Goal: Task Accomplishment & Management: Manage account settings

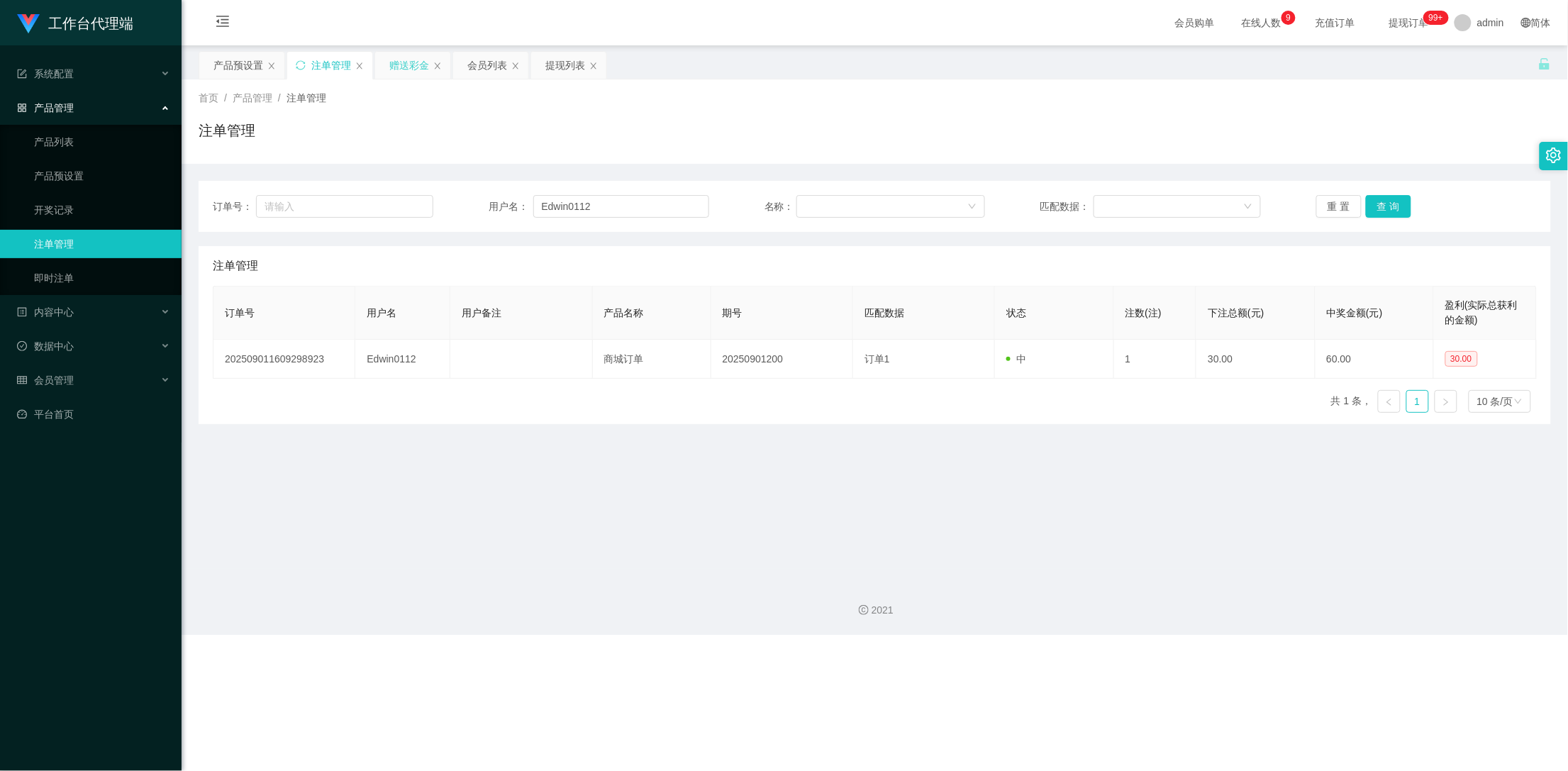
click at [409, 65] on div "赠送彩金" at bounding box center [409, 65] width 40 height 27
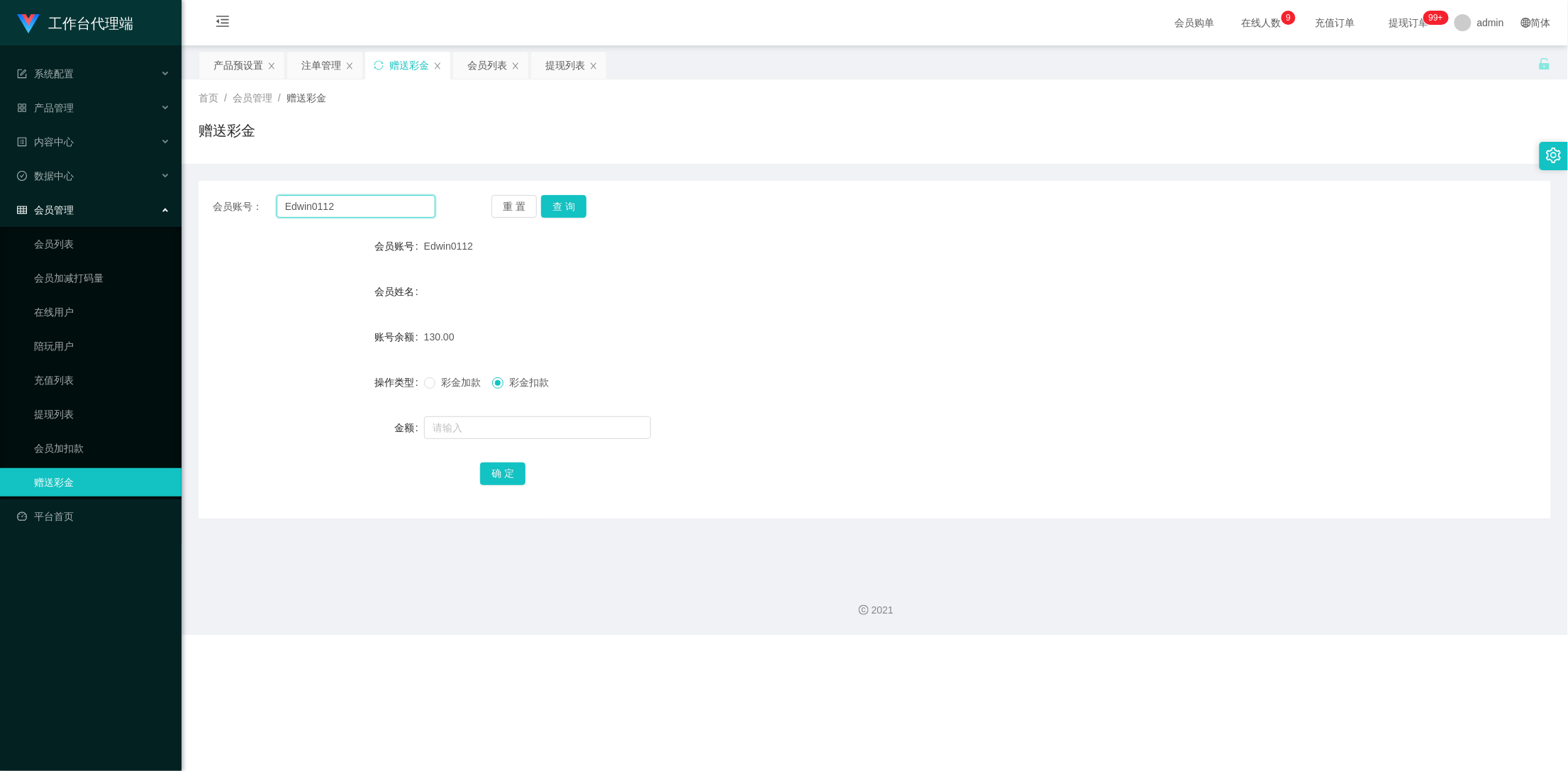
drag, startPoint x: 367, startPoint y: 203, endPoint x: 232, endPoint y: 230, distance: 137.7
click at [203, 221] on div "会员账号： Edwin0112 重 置 查 询 会员账号 Edwin0112 会员姓名 账号余额 130.00 操作类型 彩金加款 彩金扣款 金额 确 定" at bounding box center [875, 350] width 1352 height 337
paste input "nagabIr"
click at [565, 206] on button "查 询" at bounding box center [564, 206] width 45 height 22
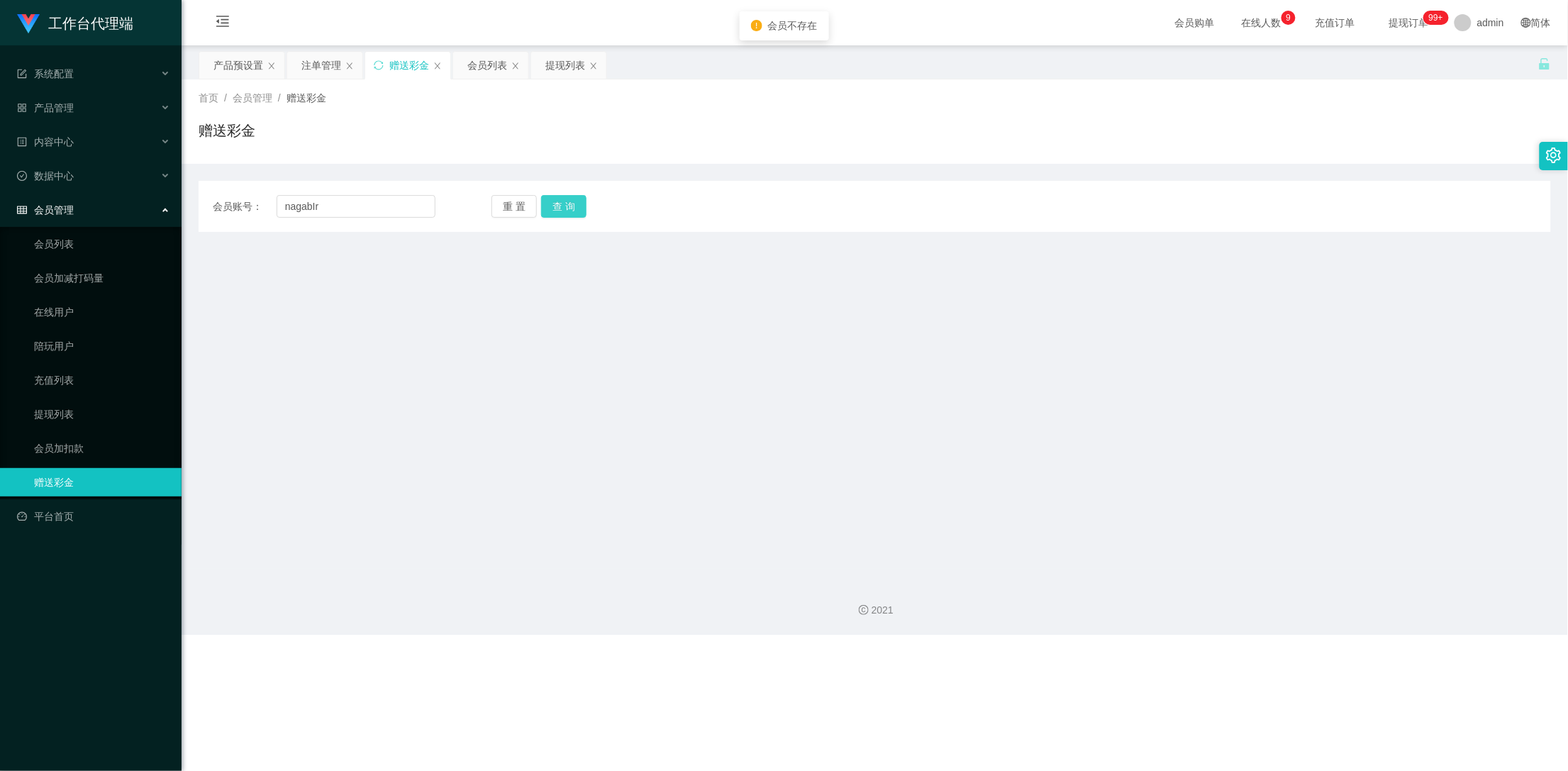
click at [565, 206] on button "查 询" at bounding box center [564, 206] width 45 height 22
drag, startPoint x: 332, startPoint y: 209, endPoint x: 247, endPoint y: 203, distance: 85.2
click at [247, 203] on div "会员账号： nagabIr" at bounding box center [324, 206] width 223 height 22
paste input "你好，包赔协议已为您录入系统，打开工作台先点我的页面，看一下自己的工作台账户是否有登录，确认好账户余额是否正确"
type input "你好，包赔协议已为您录入系统，打开工作台先点我的页面，看一下自己的工作台账户是否有登录，确认好账户余额是否正确"
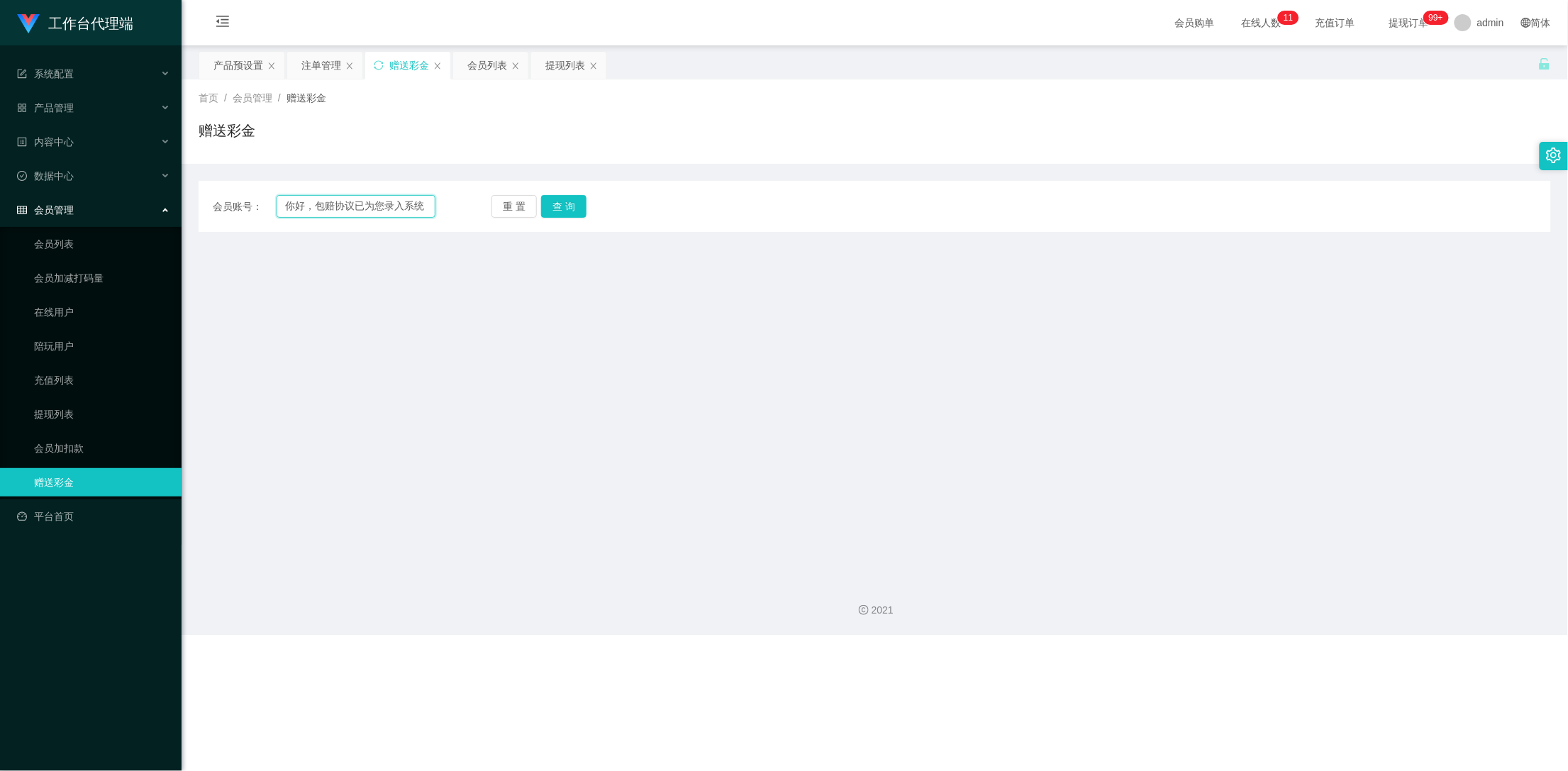
drag, startPoint x: 431, startPoint y: 205, endPoint x: 210, endPoint y: 205, distance: 221.0
click at [202, 202] on div "会员账号： 你好，包赔协议已为您录入系统，打开工作台先点我的页面，看一下自己的工作台账户是否有登录，确认好账户余额是否正确 重 置 查 询" at bounding box center [875, 206] width 1352 height 22
click at [334, 213] on input "text" at bounding box center [356, 206] width 160 height 22
paste input "nagablr"
type input "nagablr"
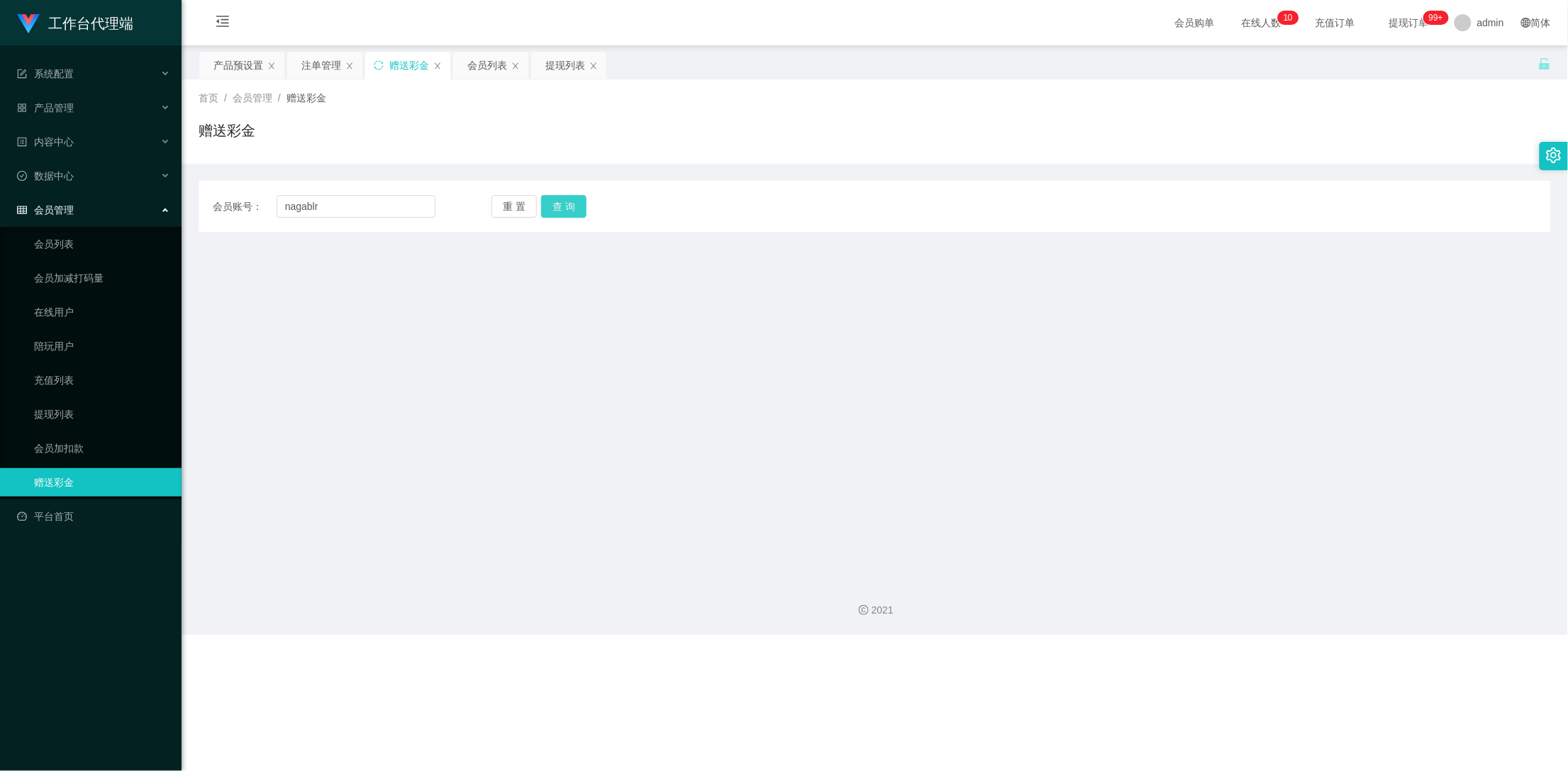
click at [565, 205] on button "查 询" at bounding box center [564, 206] width 45 height 22
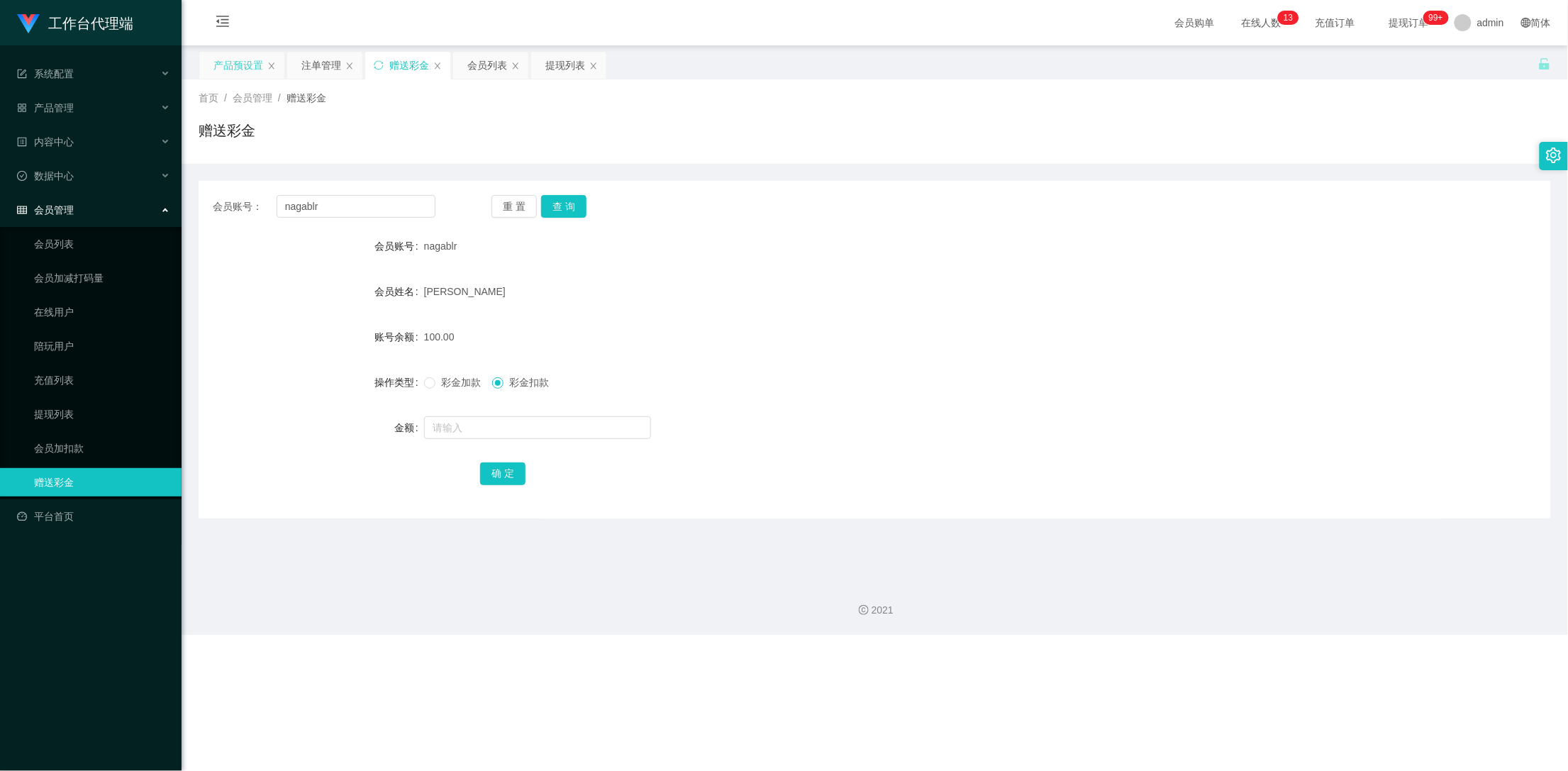
click at [233, 58] on div "产品预设置" at bounding box center [238, 65] width 50 height 27
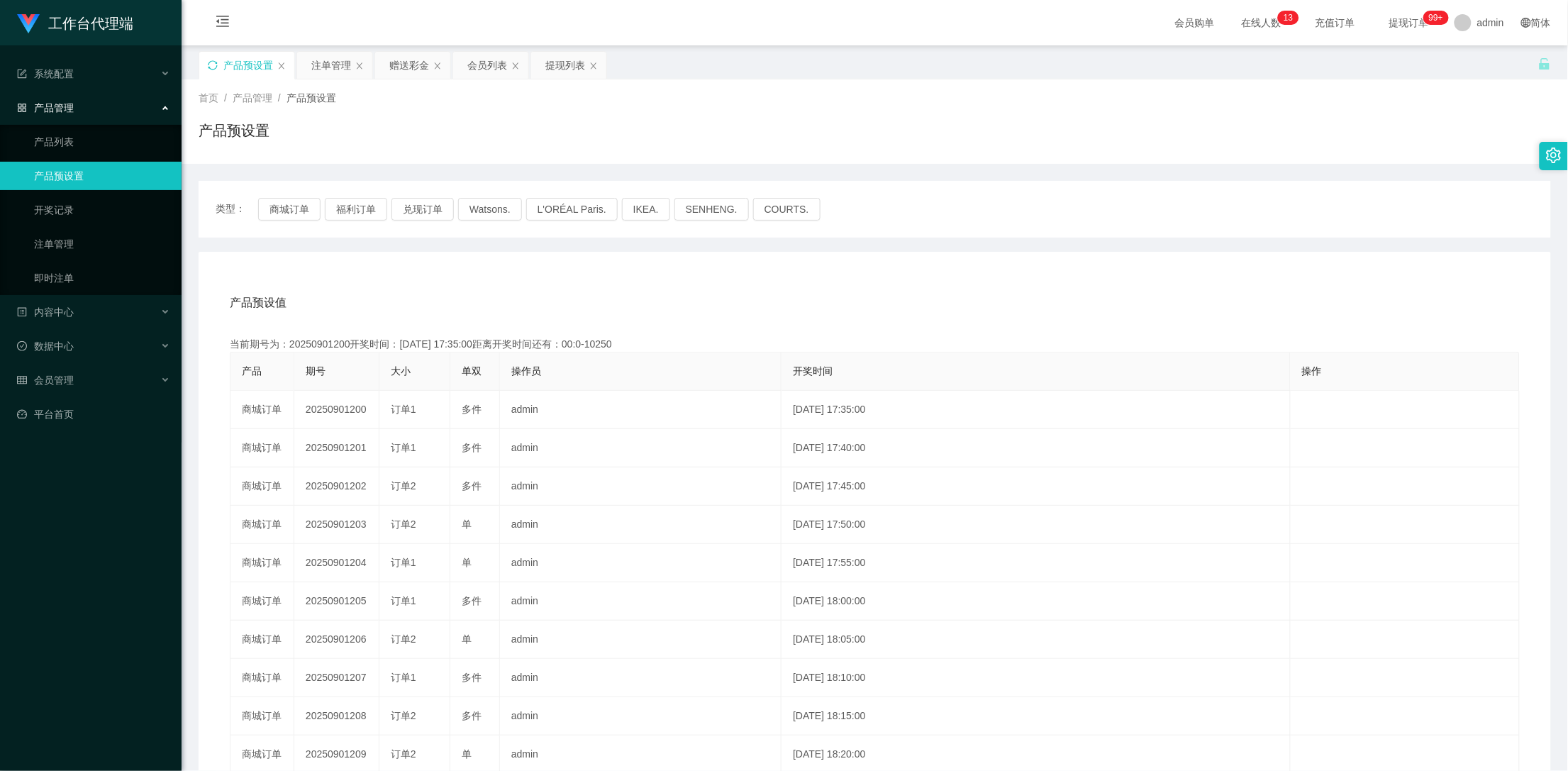
click at [214, 67] on icon "图标: sync" at bounding box center [212, 65] width 10 height 10
click at [398, 59] on div "赠送彩金" at bounding box center [409, 65] width 40 height 27
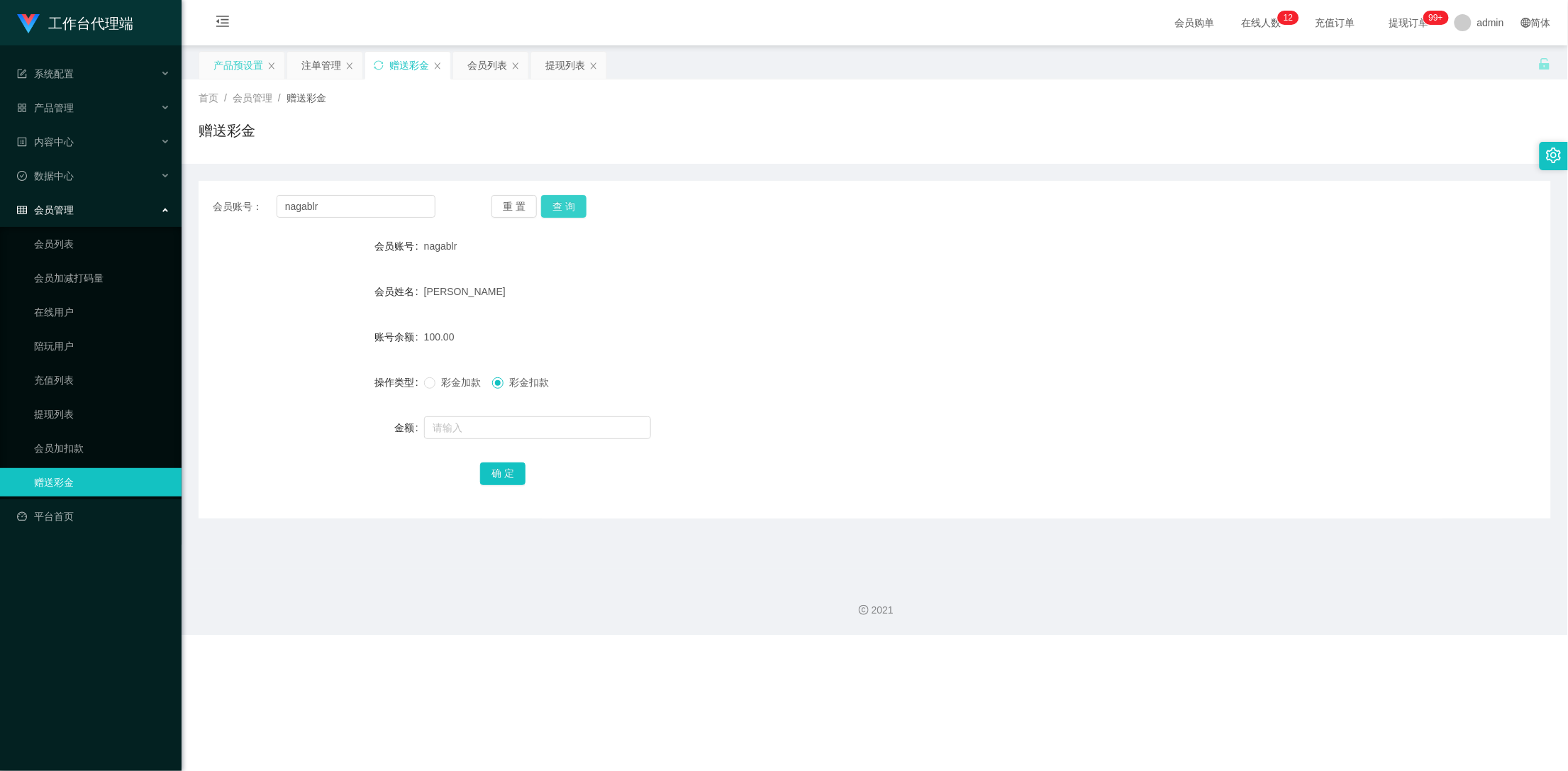
click at [562, 200] on button "查 询" at bounding box center [564, 206] width 45 height 22
drag, startPoint x: 365, startPoint y: 204, endPoint x: 102, endPoint y: 177, distance: 264.4
click at [102, 177] on section "工作台代理端 系统配置 产品管理 产品列表 产品预设置 开奖记录 注单管理 即时注单 内容中心 数据中心 会员管理 会员列表 会员加减打码量 在线用户 陪玩用…" at bounding box center [784, 318] width 1568 height 635
click at [332, 64] on div "注单管理" at bounding box center [321, 65] width 40 height 27
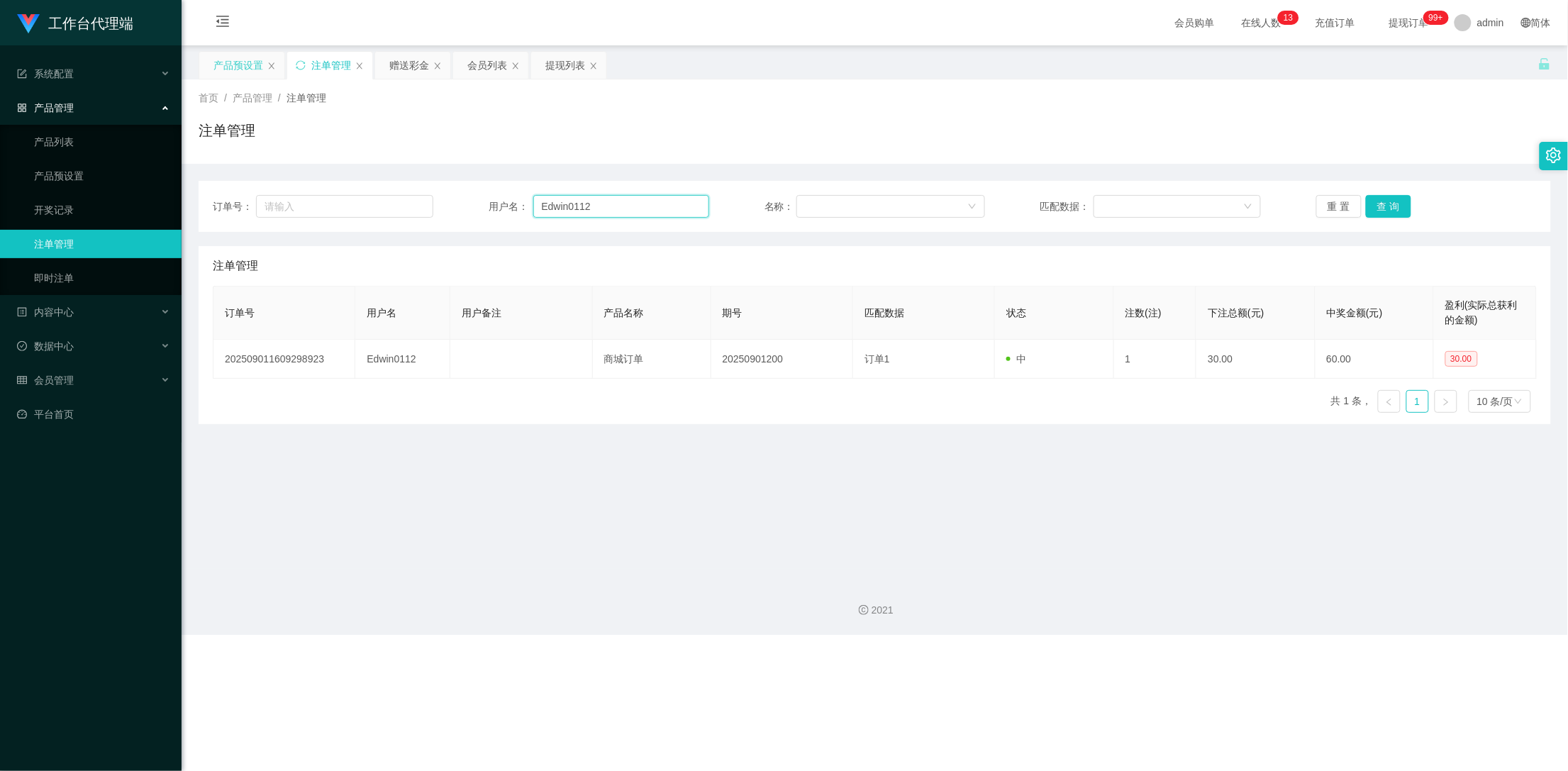
drag, startPoint x: 617, startPoint y: 216, endPoint x: 451, endPoint y: 213, distance: 166.0
click at [451, 213] on div "订单号： 用户名： Edwin0112 名称： 匹配数据： 重 置 查 询" at bounding box center [874, 206] width 1324 height 22
paste input "nagablr"
type input "nagablr"
click at [1396, 202] on button "查 询" at bounding box center [1388, 206] width 45 height 22
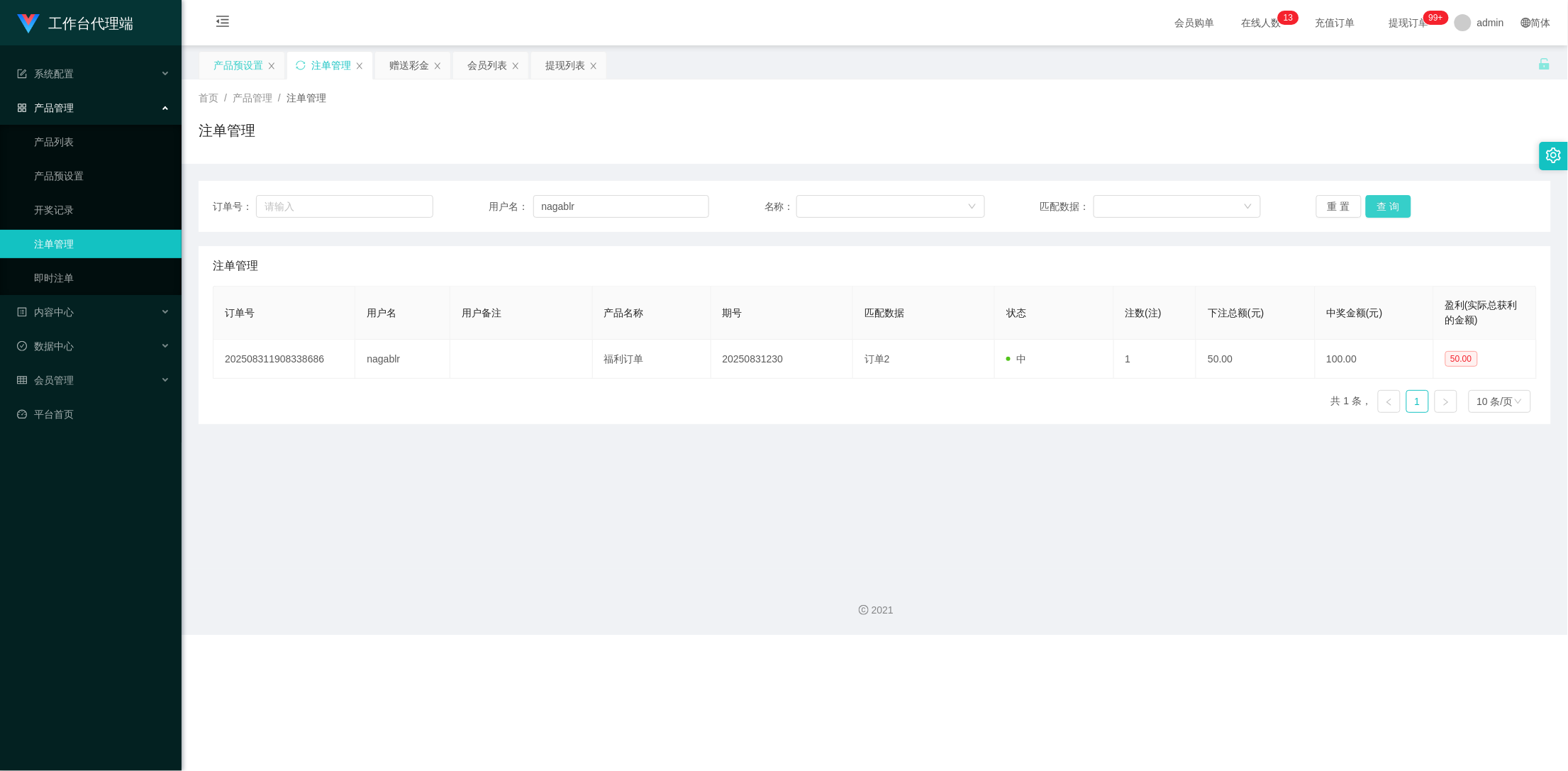
click at [1391, 206] on button "查 询" at bounding box center [1388, 206] width 45 height 22
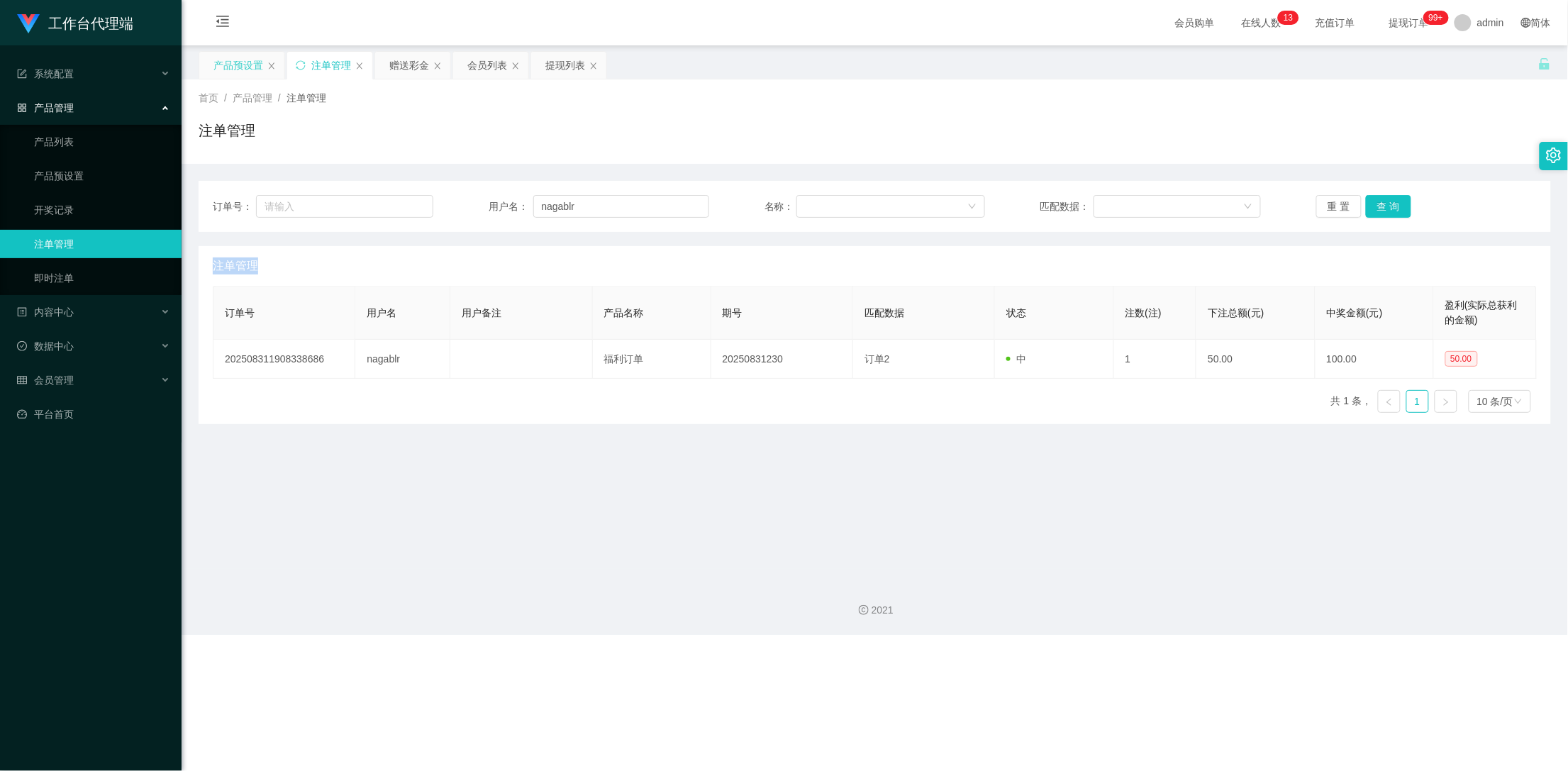
click at [1391, 206] on div "重 置 查 询" at bounding box center [1425, 206] width 220 height 22
click at [1391, 206] on button "查 询" at bounding box center [1388, 206] width 45 height 22
click at [1391, 206] on div "重 置 查 询" at bounding box center [1425, 206] width 220 height 22
click at [417, 71] on div "赠送彩金" at bounding box center [409, 65] width 40 height 27
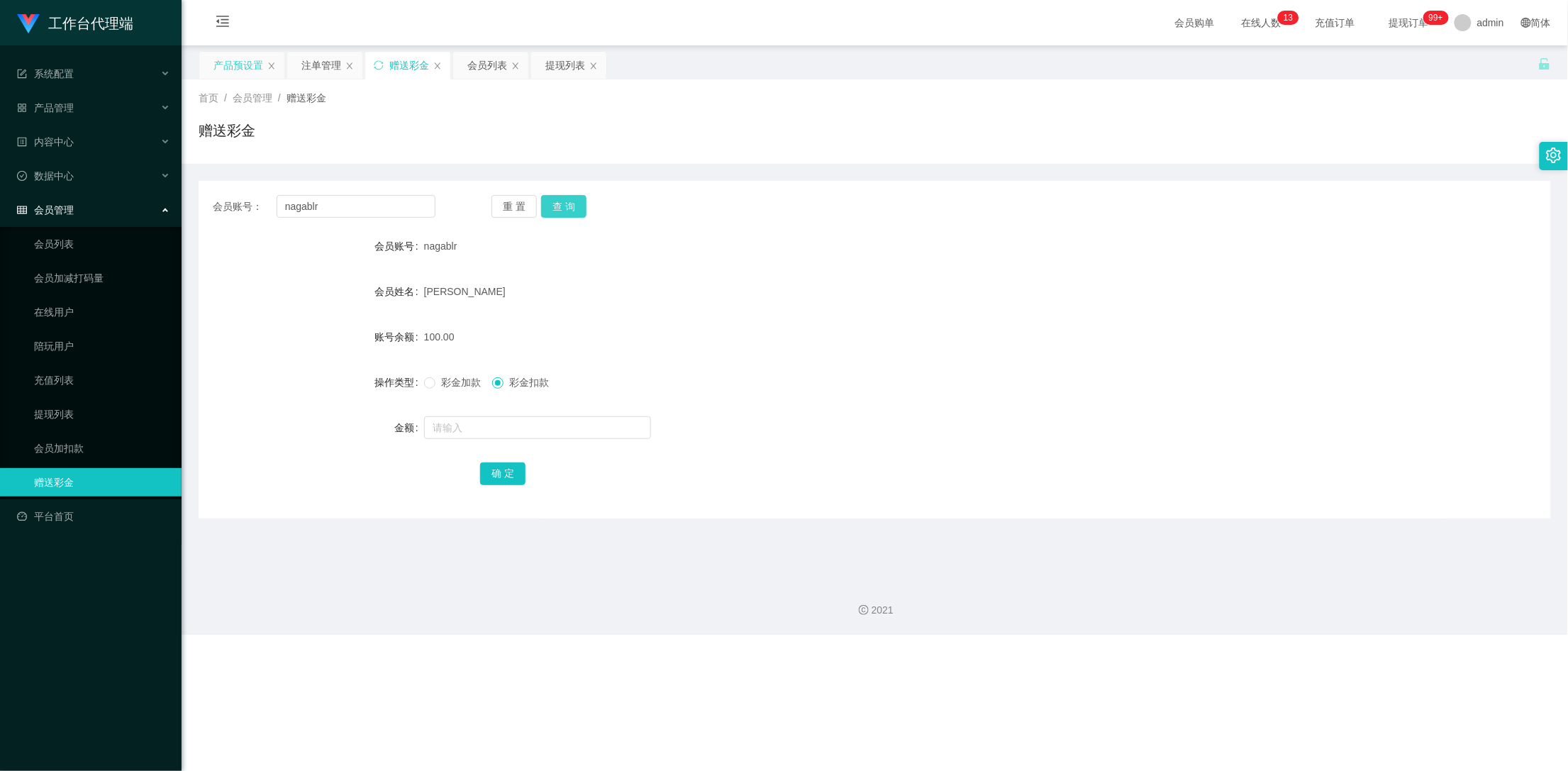
click at [561, 203] on button "查 询" at bounding box center [564, 206] width 45 height 22
click at [561, 203] on button "查 询" at bounding box center [572, 206] width 61 height 22
click at [561, 203] on button "查 询" at bounding box center [564, 206] width 45 height 22
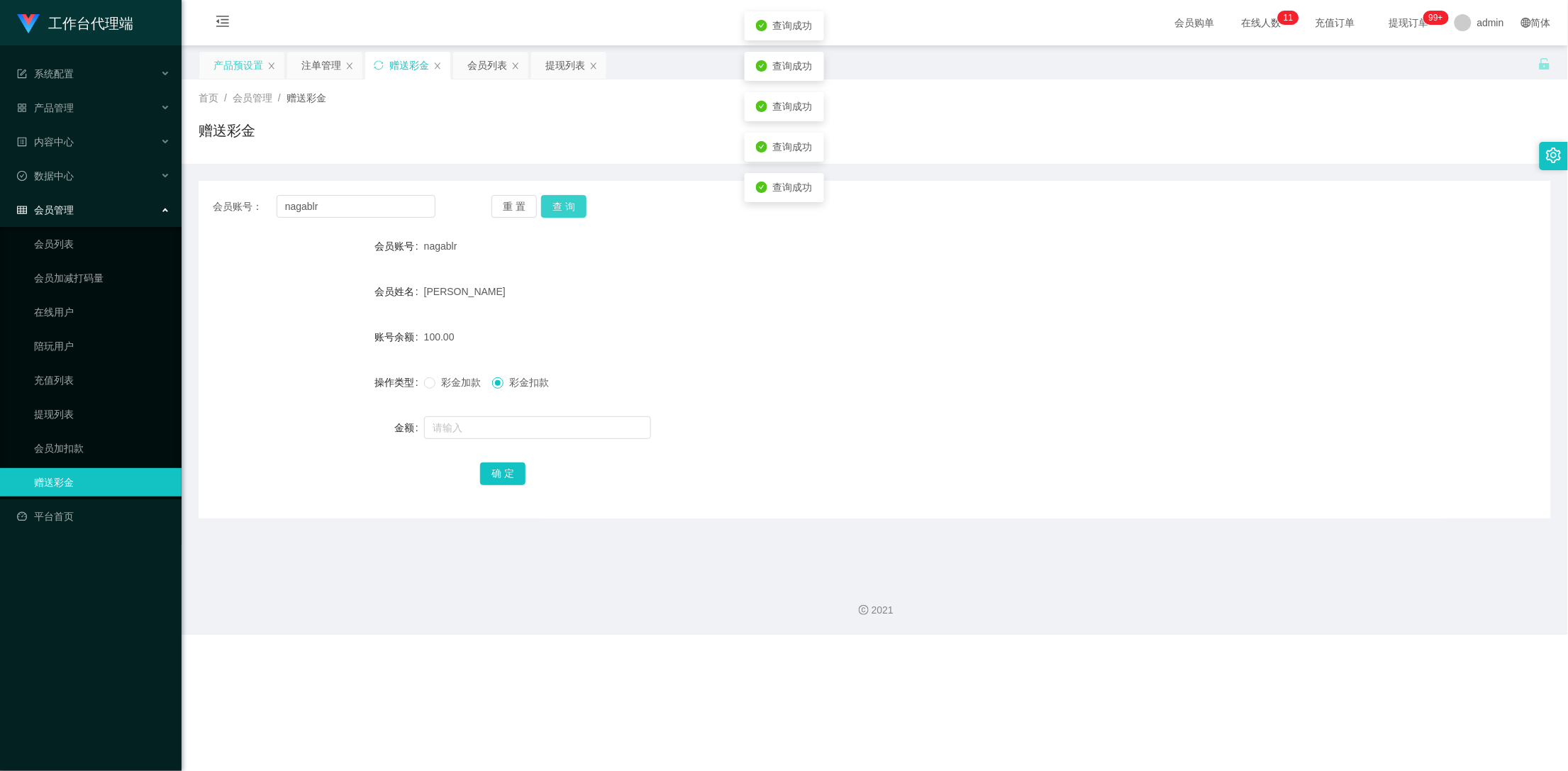
click at [561, 203] on button "查 询" at bounding box center [564, 206] width 45 height 22
click at [561, 203] on button "查 询" at bounding box center [572, 206] width 61 height 22
click at [561, 203] on button "查 询" at bounding box center [564, 206] width 45 height 22
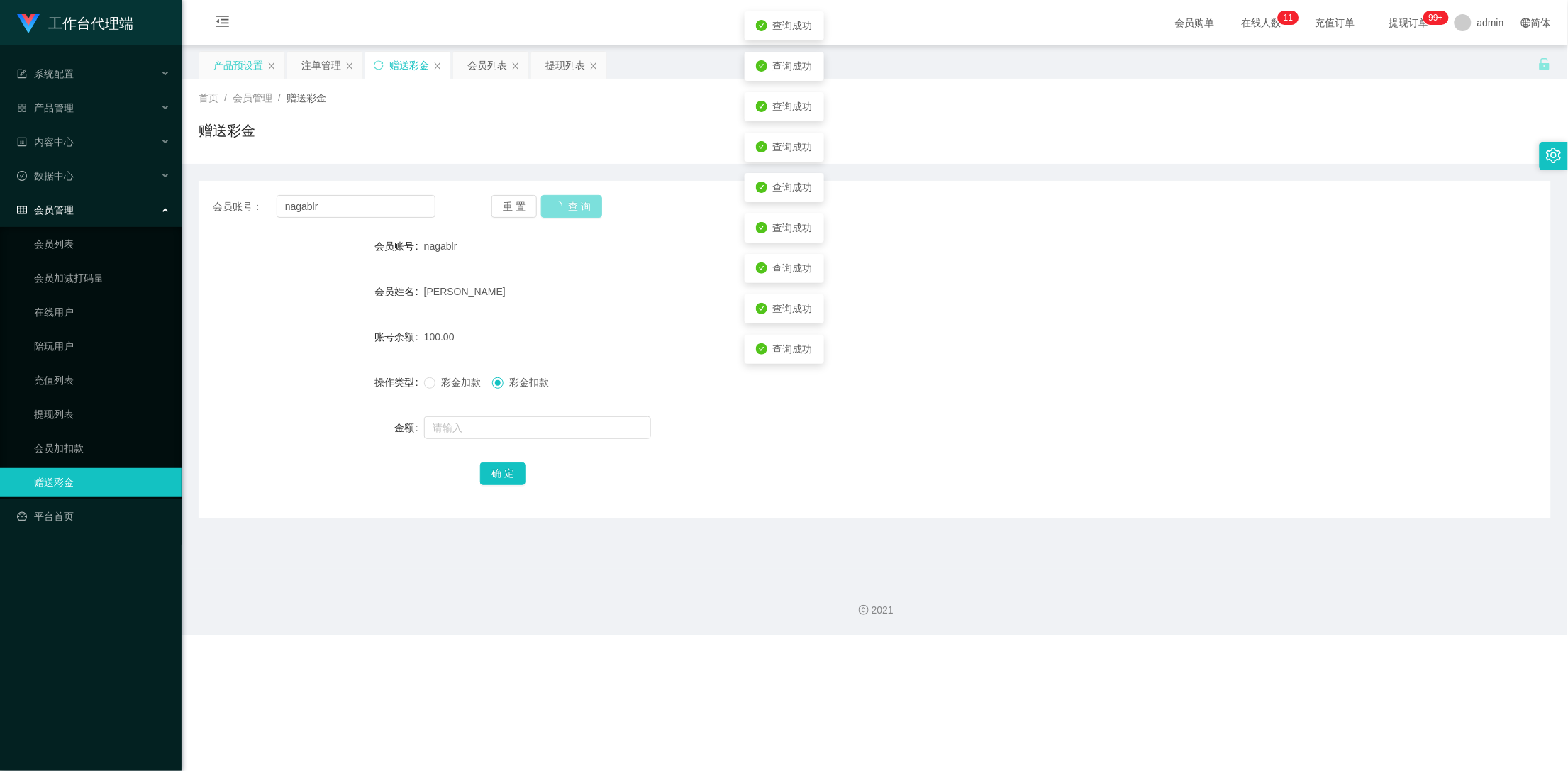
click at [561, 203] on button "查 询" at bounding box center [572, 206] width 61 height 22
click at [333, 67] on div "注单管理" at bounding box center [321, 65] width 40 height 27
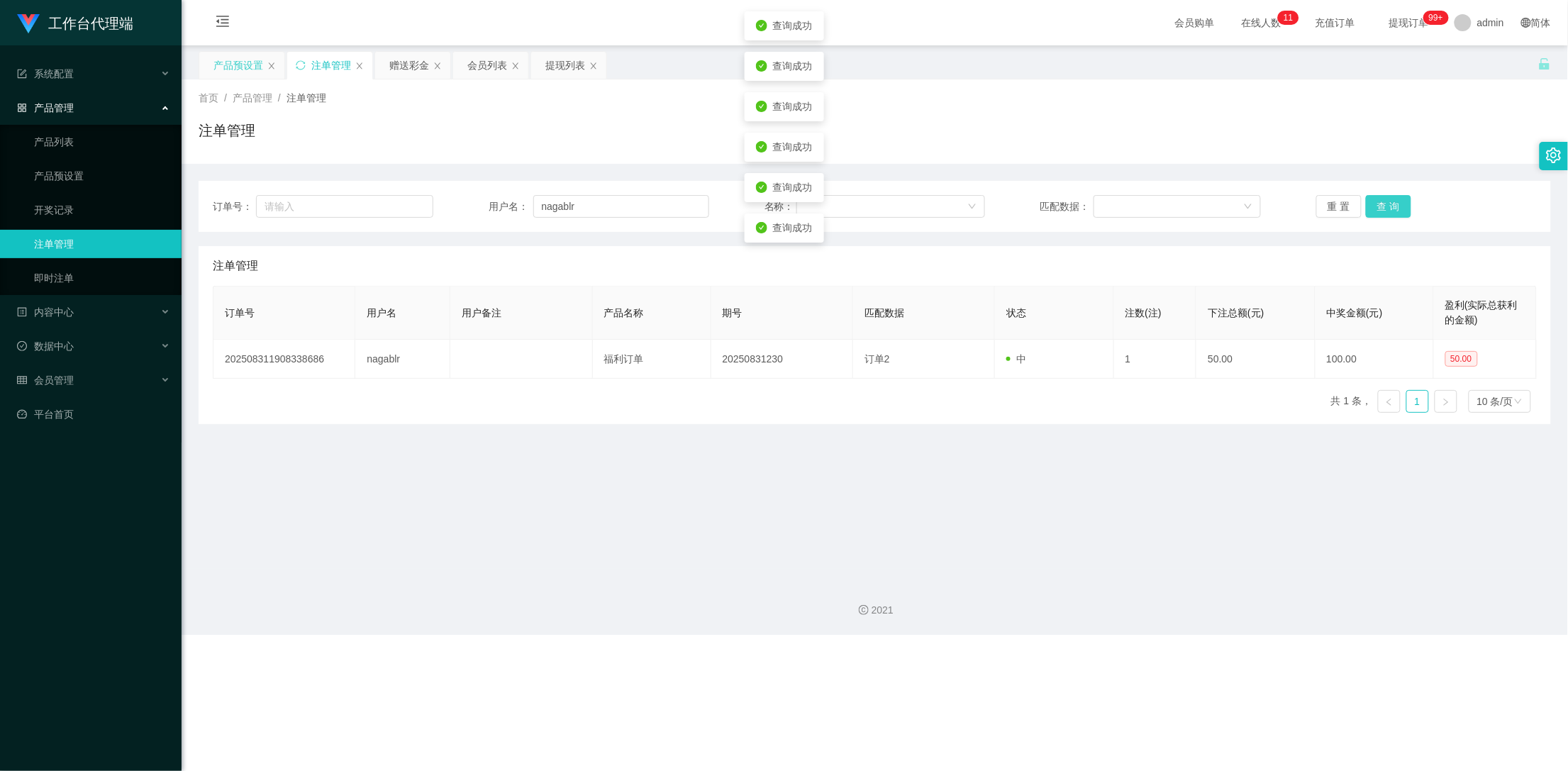
drag, startPoint x: 1368, startPoint y: 205, endPoint x: 1382, endPoint y: 210, distance: 14.9
click at [1370, 205] on button "查 询" at bounding box center [1388, 206] width 45 height 22
click at [1396, 210] on button "查 询" at bounding box center [1388, 206] width 45 height 22
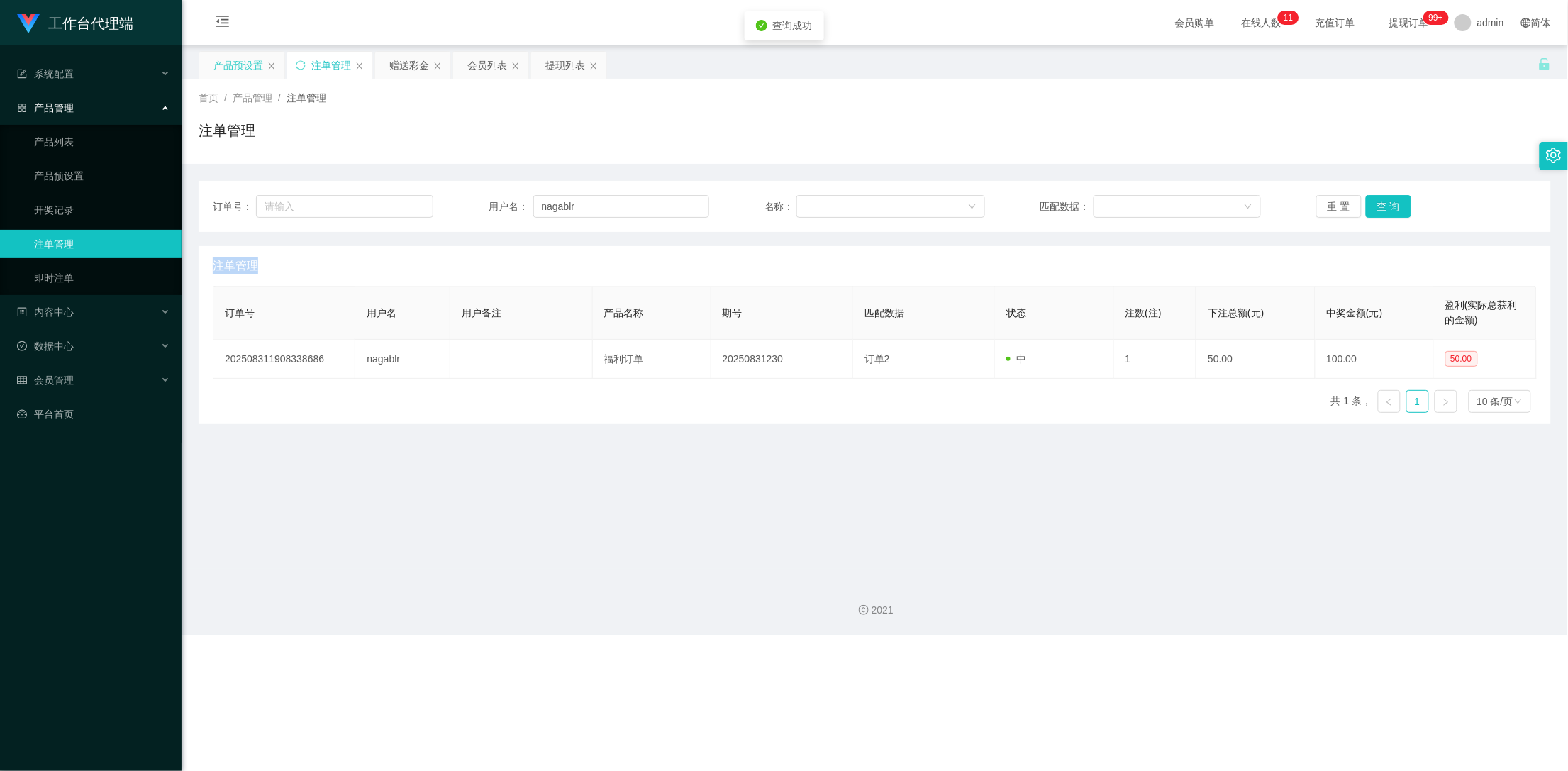
click at [1396, 210] on div "重 置 查 询" at bounding box center [1425, 206] width 220 height 22
click at [1396, 210] on button "查 询" at bounding box center [1388, 206] width 45 height 22
click at [1396, 210] on div "重 置 查 询" at bounding box center [1425, 206] width 220 height 22
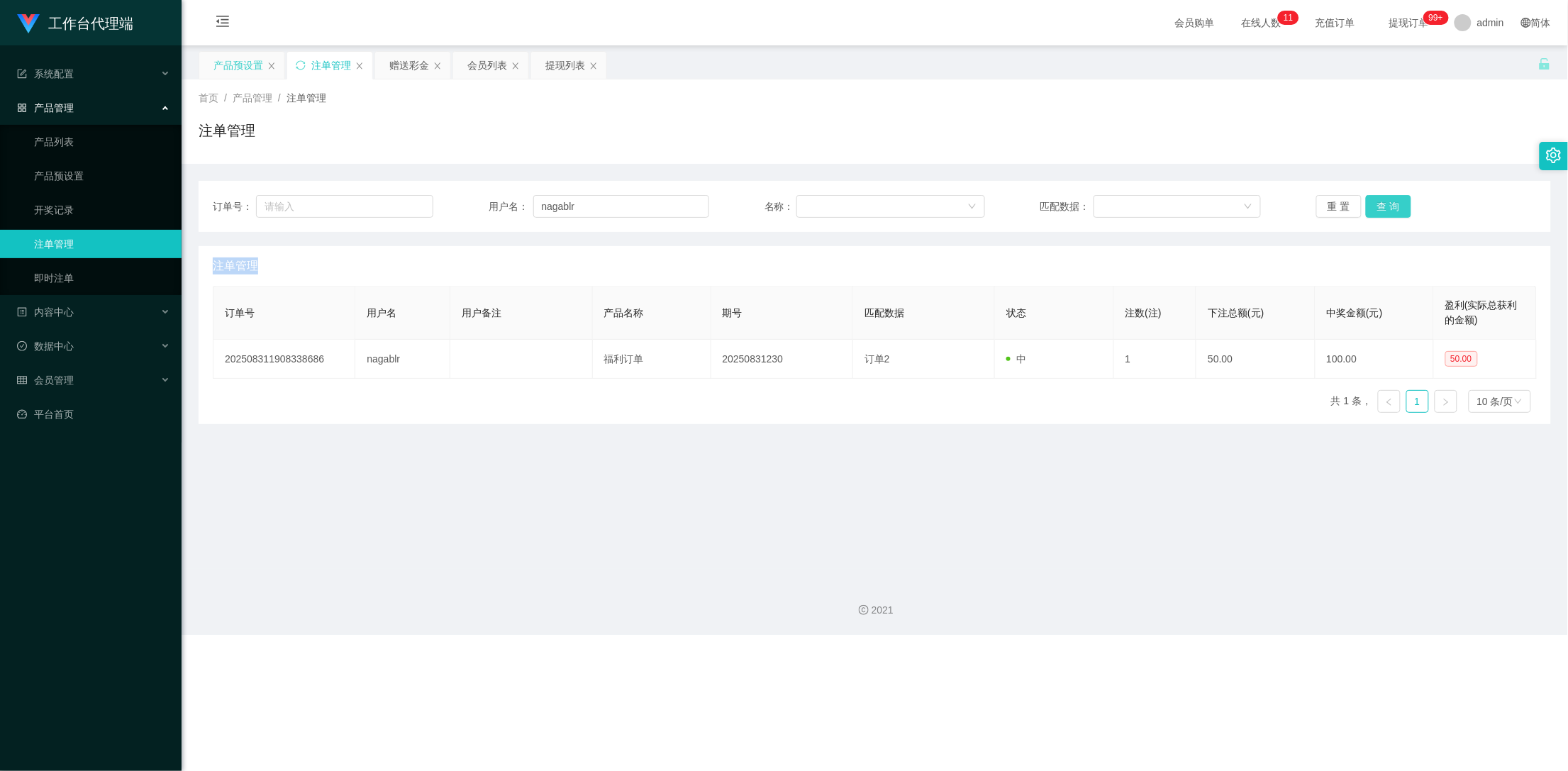
click at [1396, 210] on button "查 询" at bounding box center [1388, 206] width 45 height 22
drag, startPoint x: 1396, startPoint y: 210, endPoint x: 1054, endPoint y: 185, distance: 342.9
click at [1391, 210] on div "重 置 查 询" at bounding box center [1425, 206] width 220 height 22
click at [406, 67] on div "赠送彩金" at bounding box center [409, 65] width 40 height 27
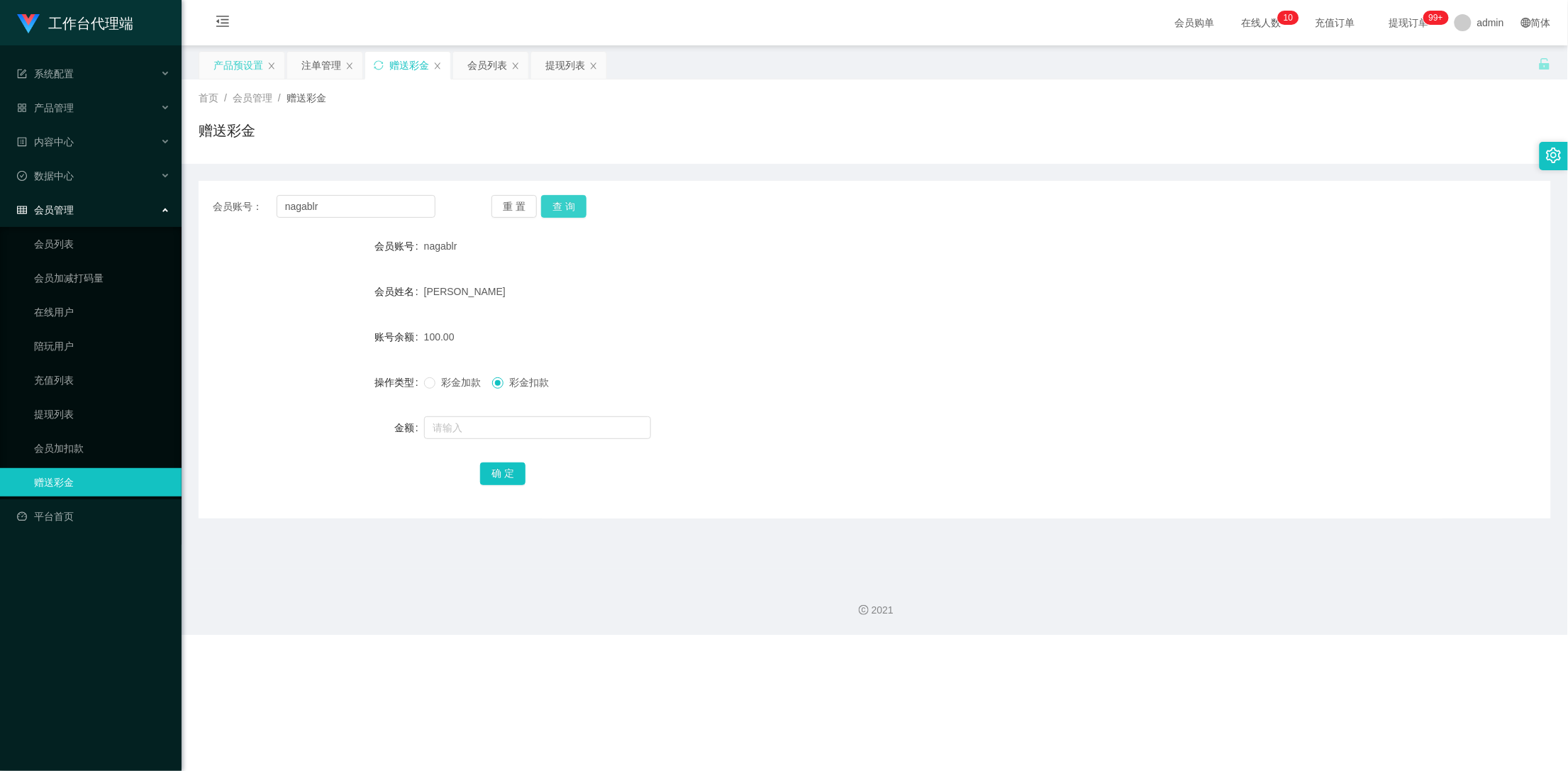
click at [574, 203] on button "查 询" at bounding box center [564, 206] width 45 height 22
click at [574, 203] on button "查 询" at bounding box center [572, 206] width 61 height 22
click at [574, 203] on button "查 询" at bounding box center [564, 206] width 45 height 22
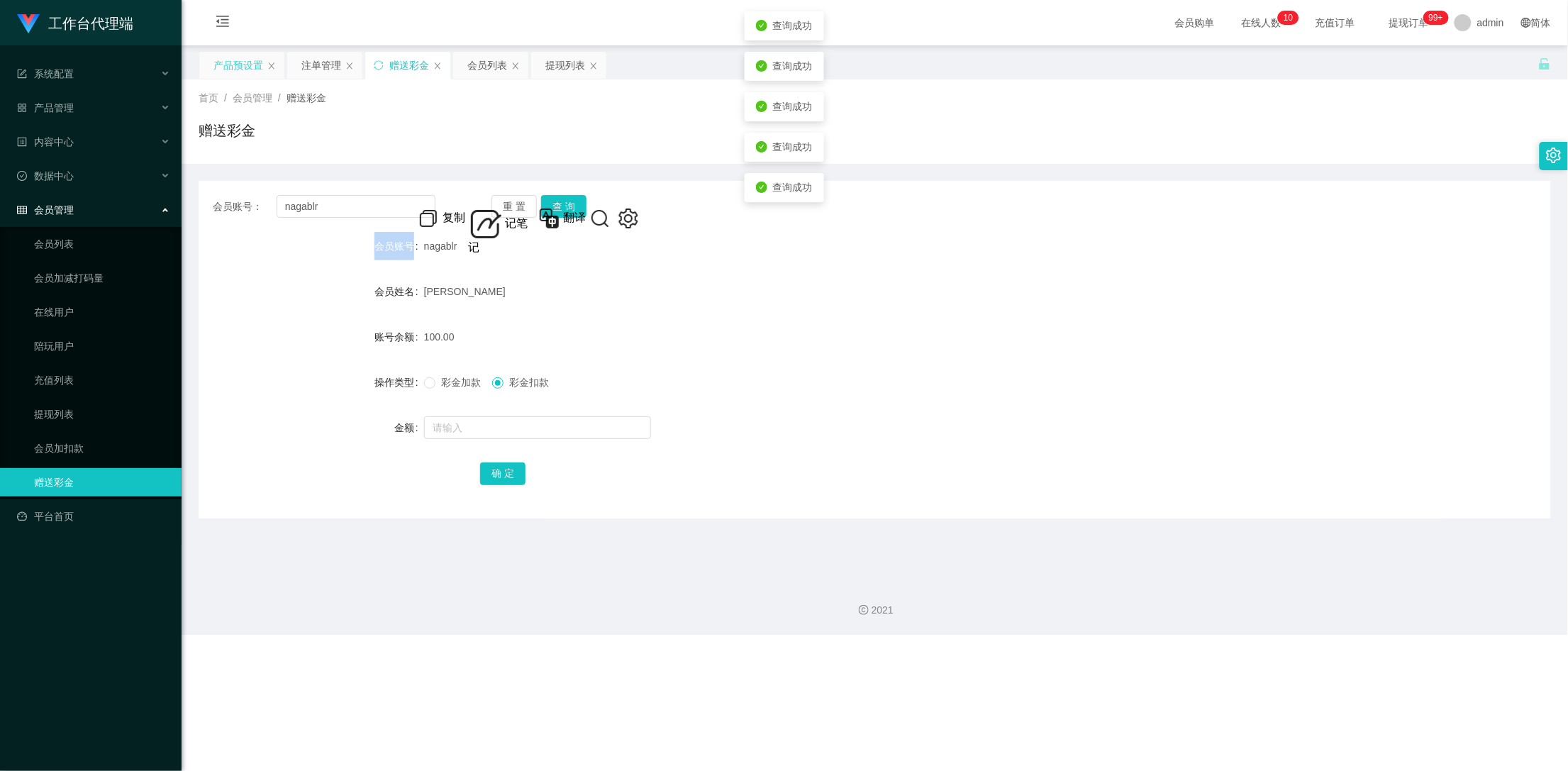
click at [574, 203] on div "重 置 查 询" at bounding box center [603, 206] width 223 height 22
click at [327, 70] on div "注单管理" at bounding box center [321, 65] width 40 height 27
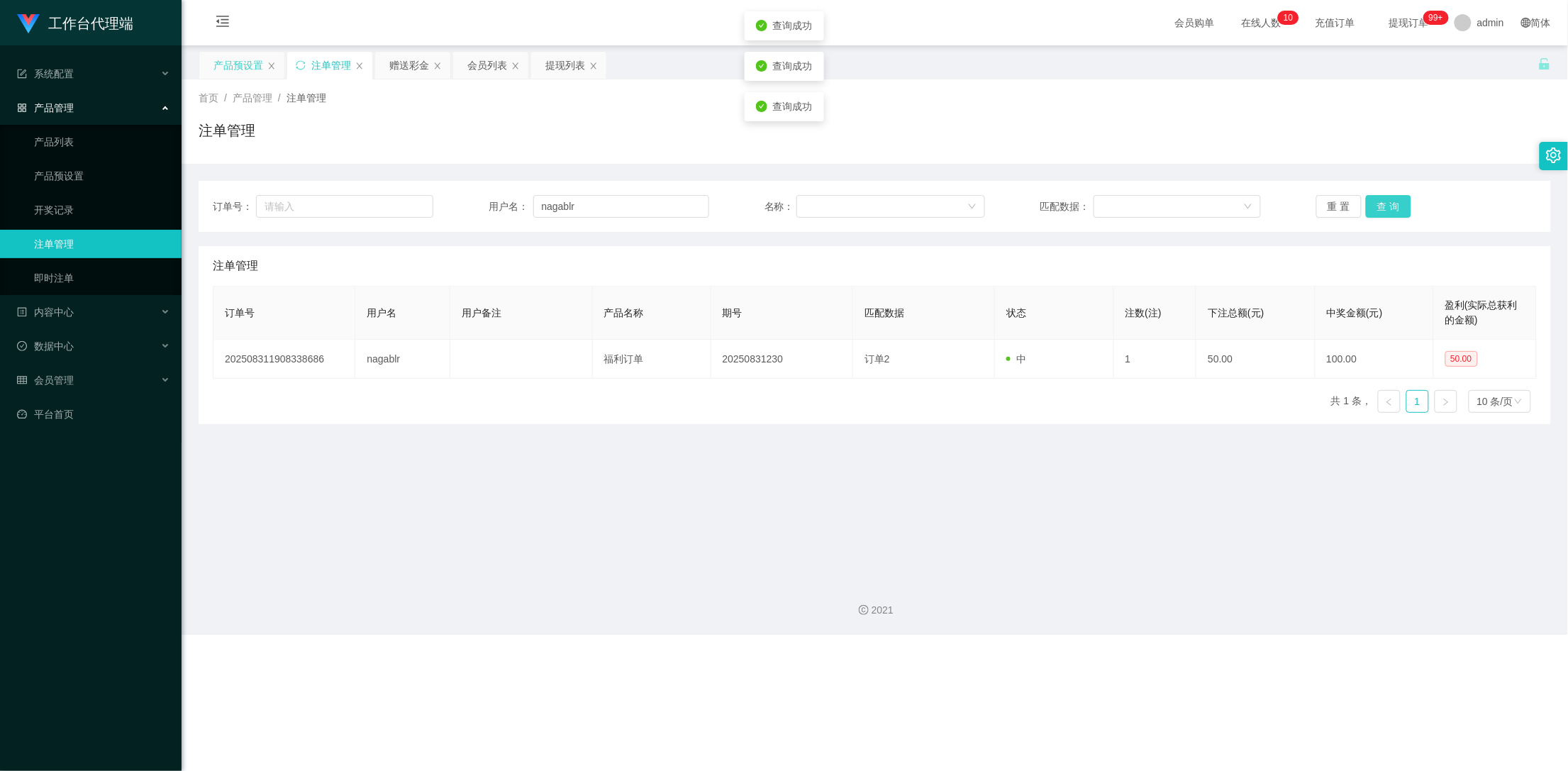
click at [1399, 200] on button "查 询" at bounding box center [1388, 206] width 45 height 22
click at [1399, 200] on div "重 置 查 询" at bounding box center [1425, 206] width 220 height 22
click at [1399, 200] on button "查 询" at bounding box center [1388, 206] width 45 height 22
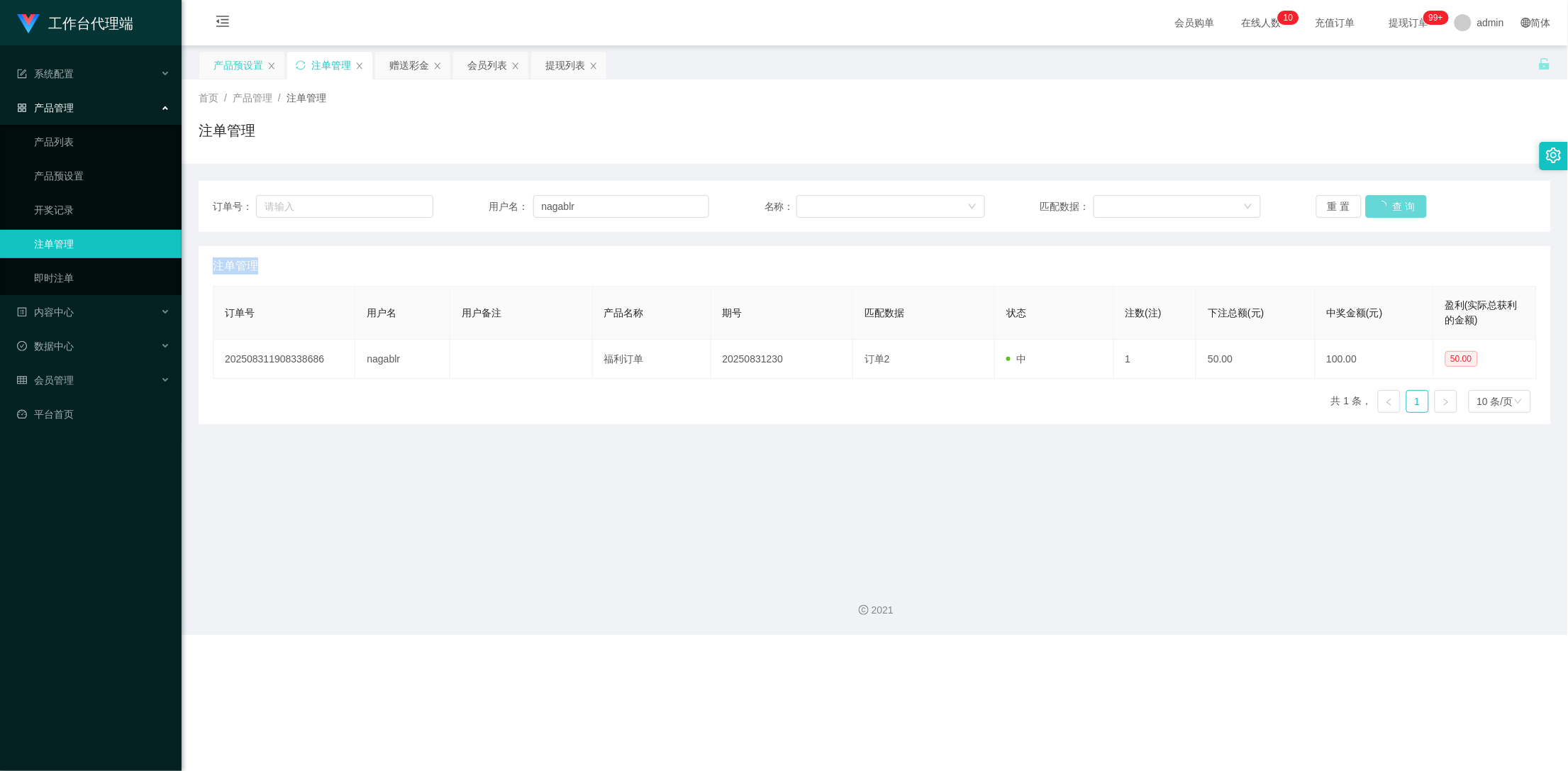
click at [1399, 200] on div "重 置 查 询" at bounding box center [1425, 206] width 220 height 22
click at [1399, 200] on button "查 询" at bounding box center [1388, 206] width 45 height 22
click at [400, 63] on div "赠送彩金" at bounding box center [409, 65] width 40 height 27
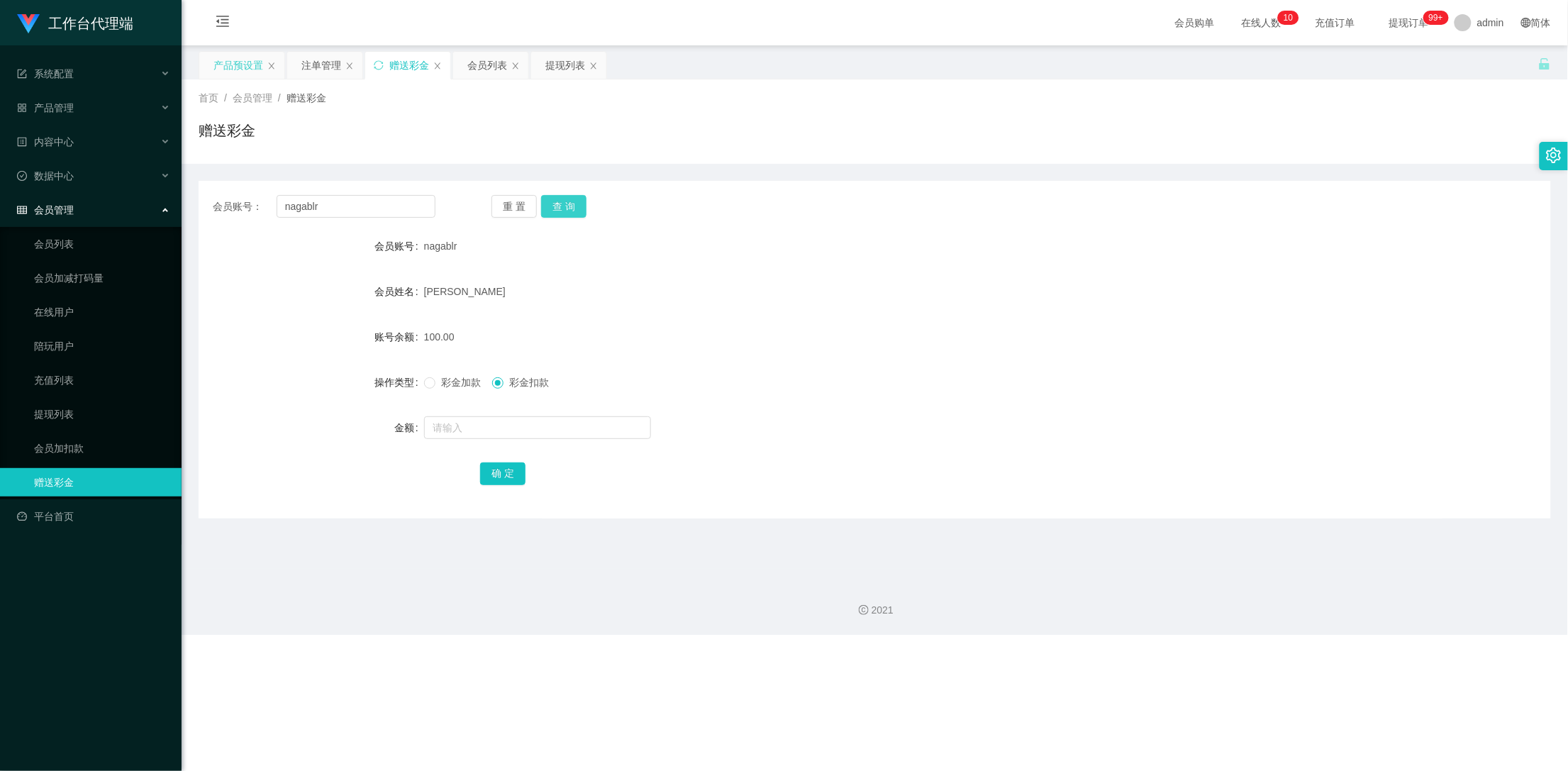
click at [562, 210] on button "查 询" at bounding box center [564, 206] width 45 height 22
click at [797, 770] on div at bounding box center [784, 771] width 1568 height 0
click at [730, 294] on div "[PERSON_NAME]" at bounding box center [818, 292] width 788 height 29
click at [566, 209] on button "查 询" at bounding box center [564, 206] width 45 height 22
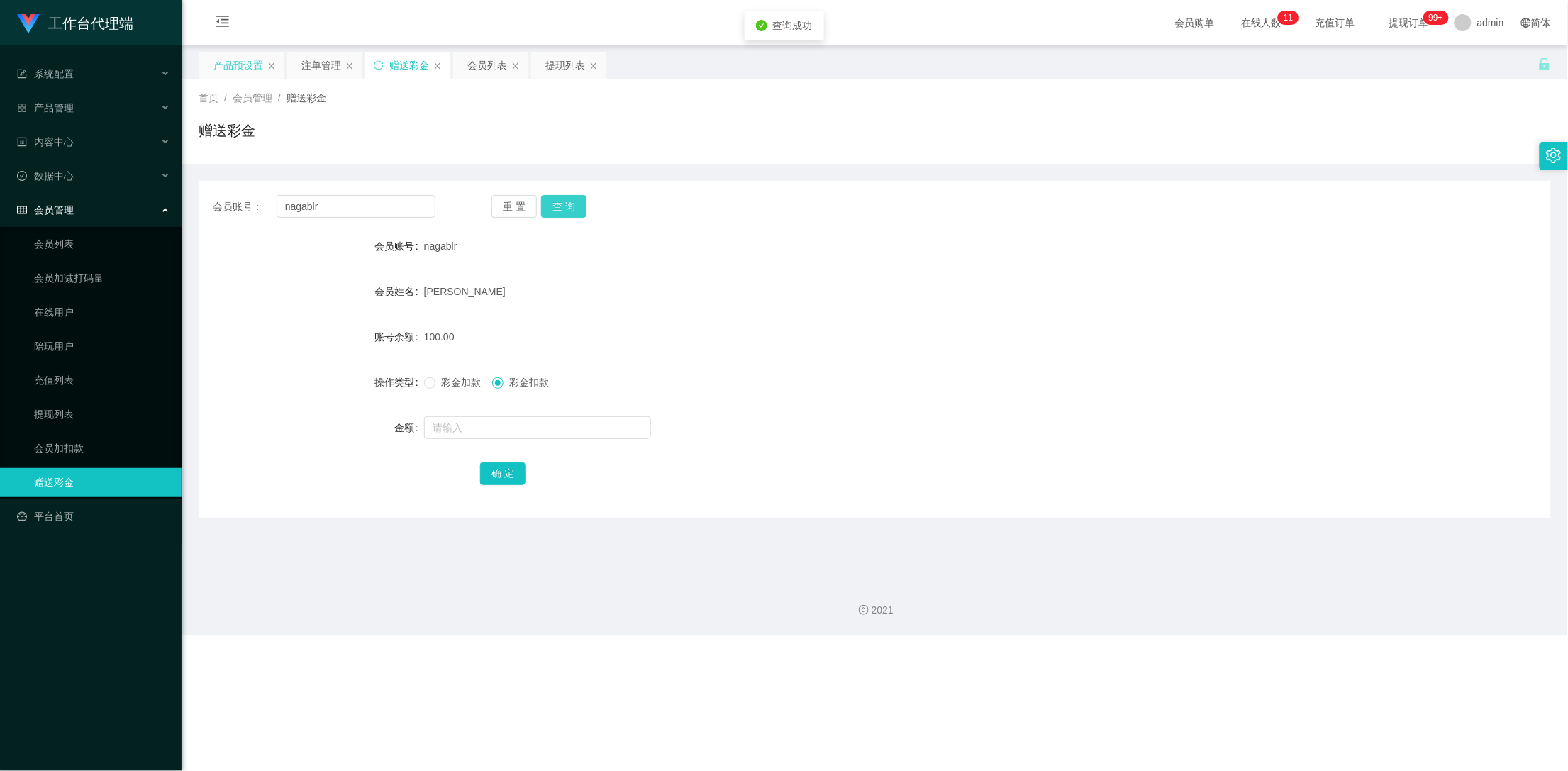
click at [574, 209] on button "查 询" at bounding box center [564, 206] width 45 height 22
click at [574, 209] on button "查 询" at bounding box center [572, 206] width 61 height 22
drag, startPoint x: 574, startPoint y: 209, endPoint x: 558, endPoint y: 192, distance: 23.3
click at [574, 209] on button "查 询" at bounding box center [564, 206] width 45 height 22
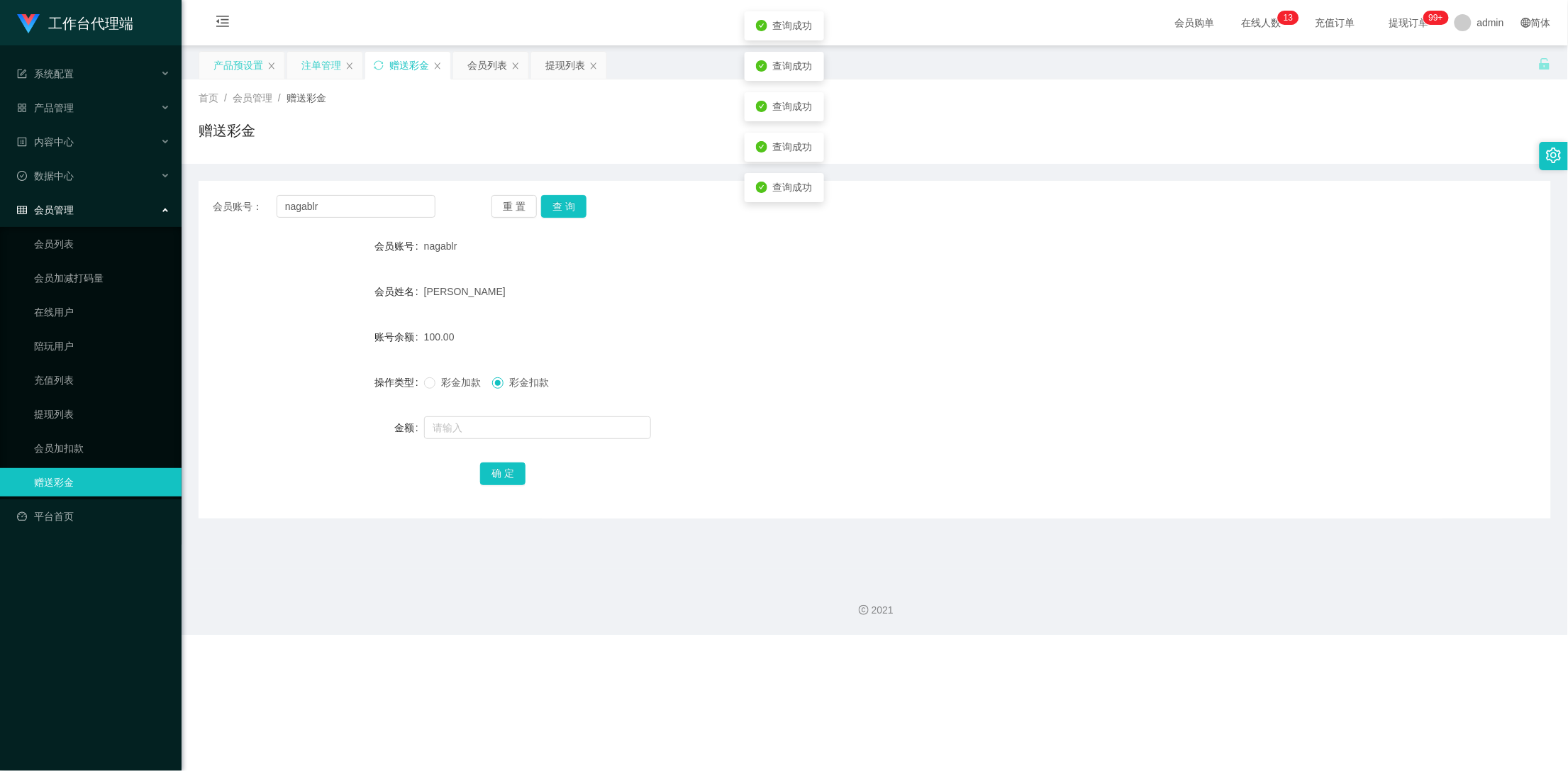
click at [319, 68] on div "注单管理" at bounding box center [321, 65] width 40 height 27
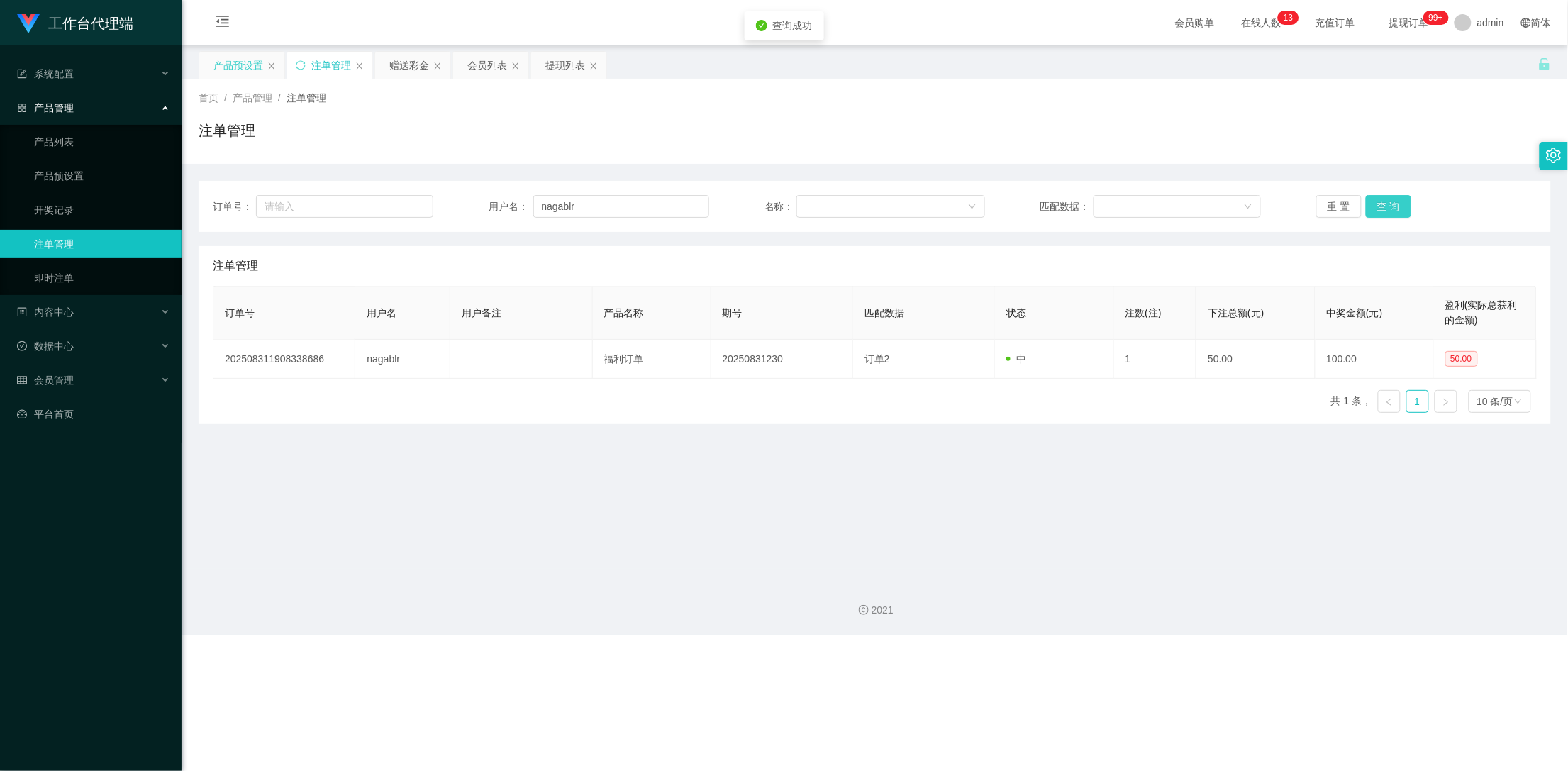
click at [1381, 210] on button "查 询" at bounding box center [1388, 206] width 45 height 22
click at [1383, 210] on button "查 询" at bounding box center [1388, 206] width 45 height 22
click at [1383, 210] on div "重 置 查 询" at bounding box center [1425, 206] width 220 height 22
click at [1383, 210] on button "查 询" at bounding box center [1388, 206] width 45 height 22
click at [1383, 210] on div "重 置 查 询" at bounding box center [1425, 206] width 220 height 22
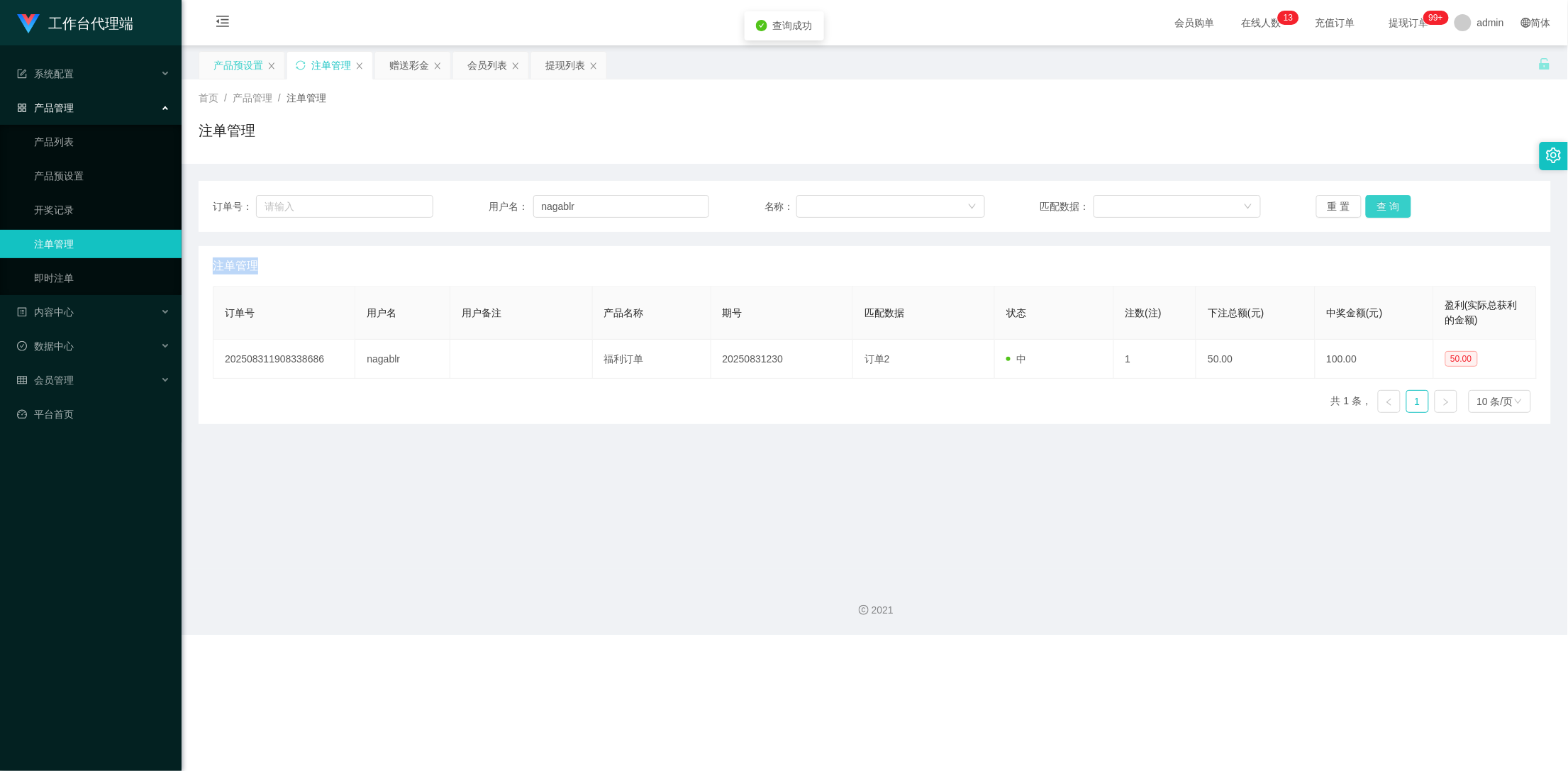
click at [1384, 210] on button "查 询" at bounding box center [1388, 206] width 45 height 22
click at [1398, 205] on button "查 询" at bounding box center [1388, 206] width 45 height 22
click at [414, 64] on div "赠送彩金" at bounding box center [409, 65] width 40 height 27
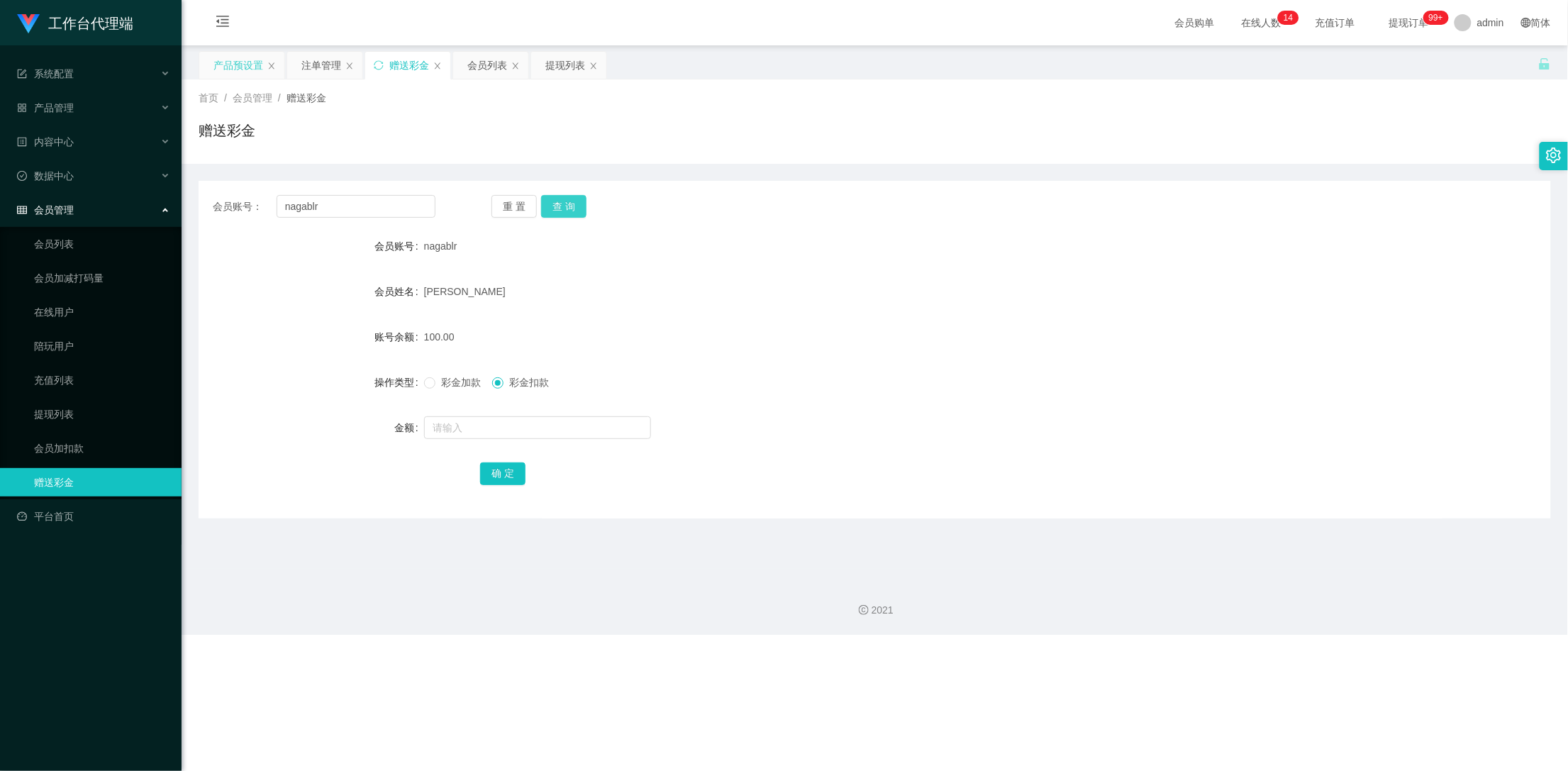
click at [559, 210] on button "查 询" at bounding box center [564, 206] width 45 height 22
click at [559, 210] on div "重 置 查 询" at bounding box center [603, 206] width 223 height 22
click at [559, 770] on div at bounding box center [784, 771] width 1568 height 0
click at [559, 210] on div "重 置 查 询" at bounding box center [603, 206] width 223 height 22
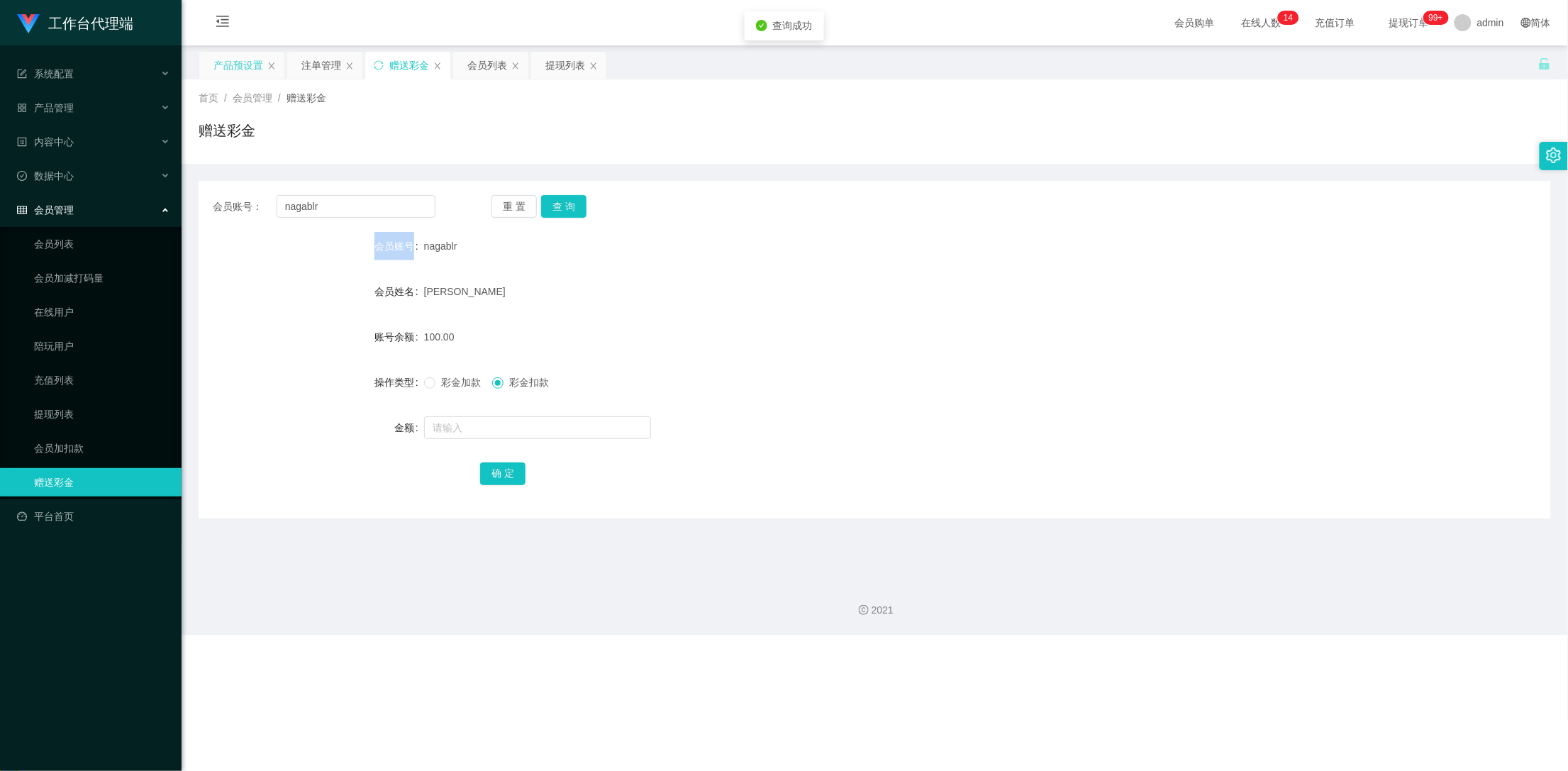
click at [559, 770] on div at bounding box center [784, 771] width 1568 height 0
click at [559, 210] on button "查 询" at bounding box center [564, 206] width 45 height 22
click at [559, 770] on div at bounding box center [784, 771] width 1568 height 0
click at [559, 210] on button "查 询" at bounding box center [564, 206] width 45 height 22
click at [559, 210] on button "查 询" at bounding box center [572, 206] width 61 height 22
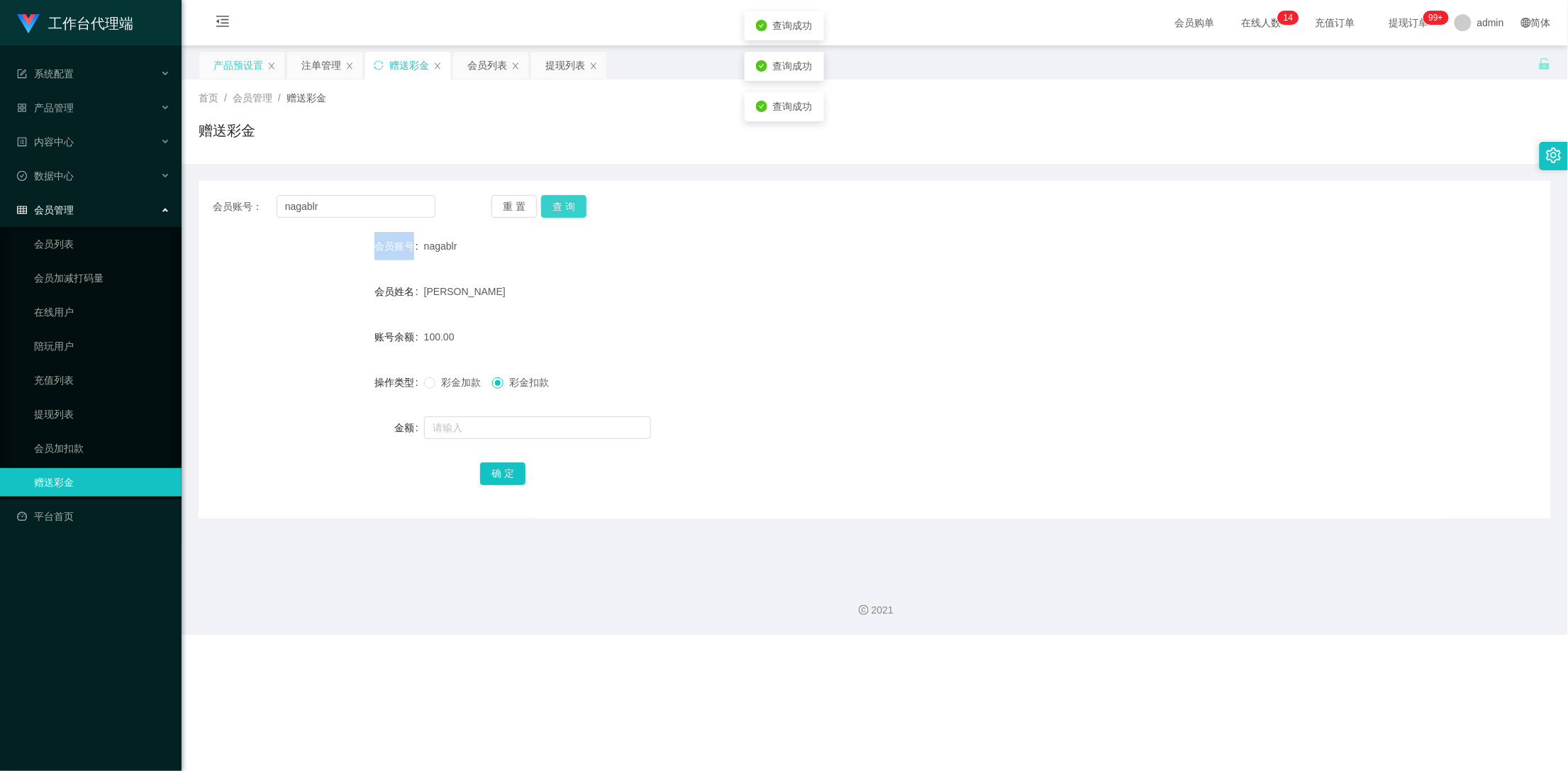
click at [559, 210] on button "查 询" at bounding box center [564, 206] width 45 height 22
click at [559, 210] on div "重 置 查 询" at bounding box center [603, 206] width 223 height 22
click at [559, 210] on button "查 询" at bounding box center [564, 206] width 45 height 22
click at [559, 210] on button "查 询" at bounding box center [572, 206] width 61 height 22
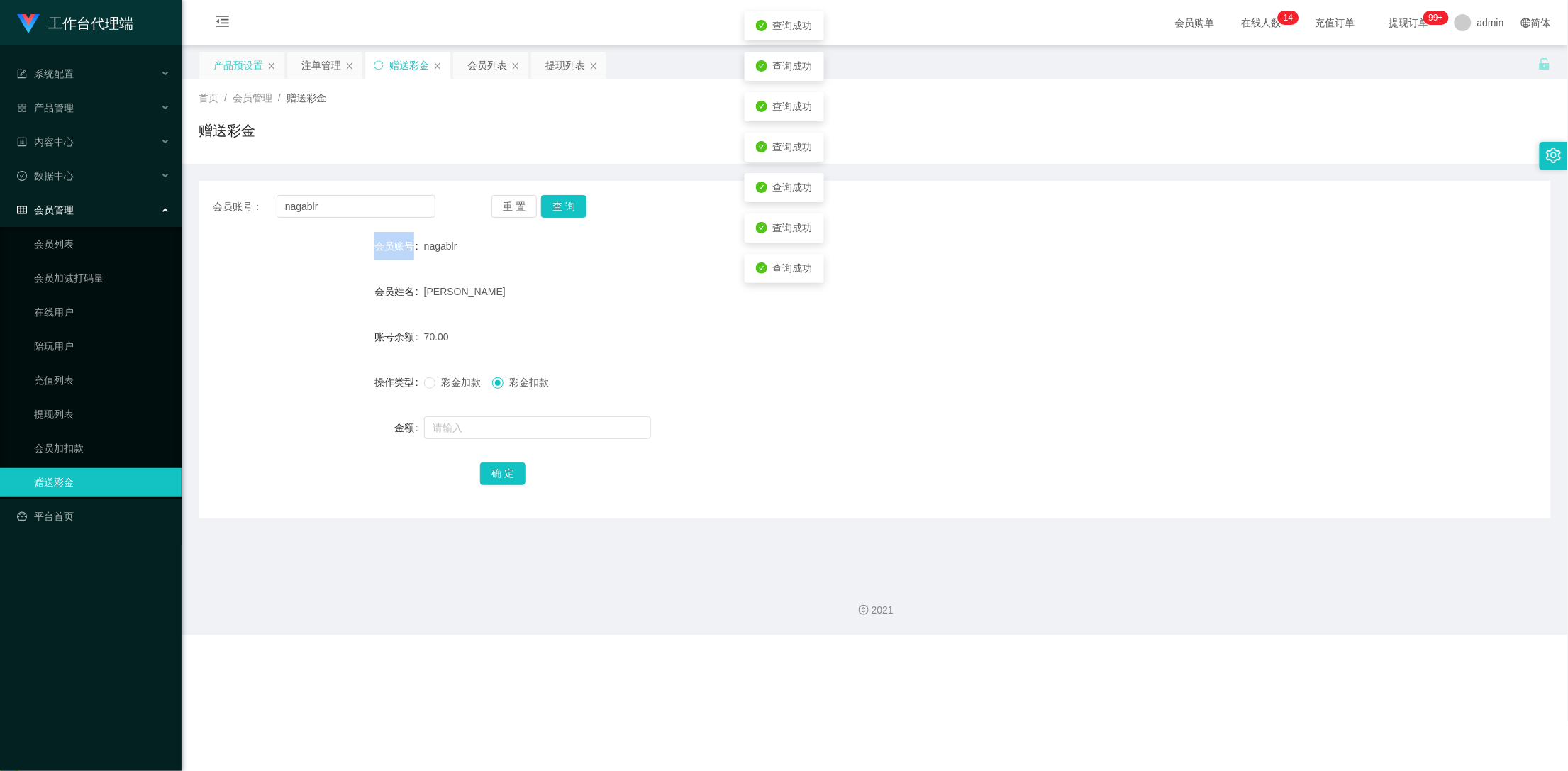
click at [317, 770] on div at bounding box center [784, 771] width 1568 height 0
click at [320, 68] on div "注单管理" at bounding box center [321, 65] width 40 height 27
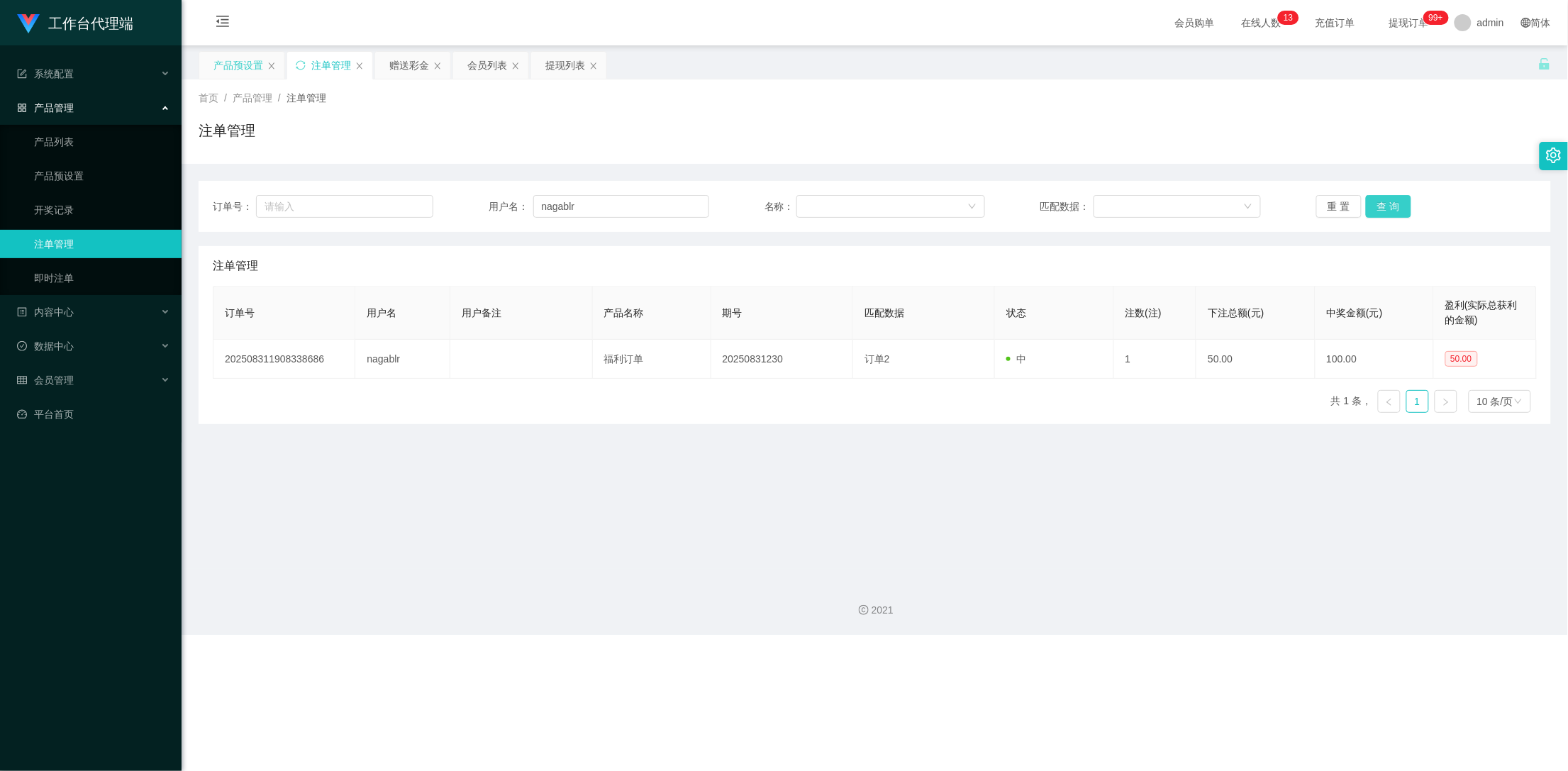
click at [1374, 211] on button "查 询" at bounding box center [1388, 206] width 45 height 22
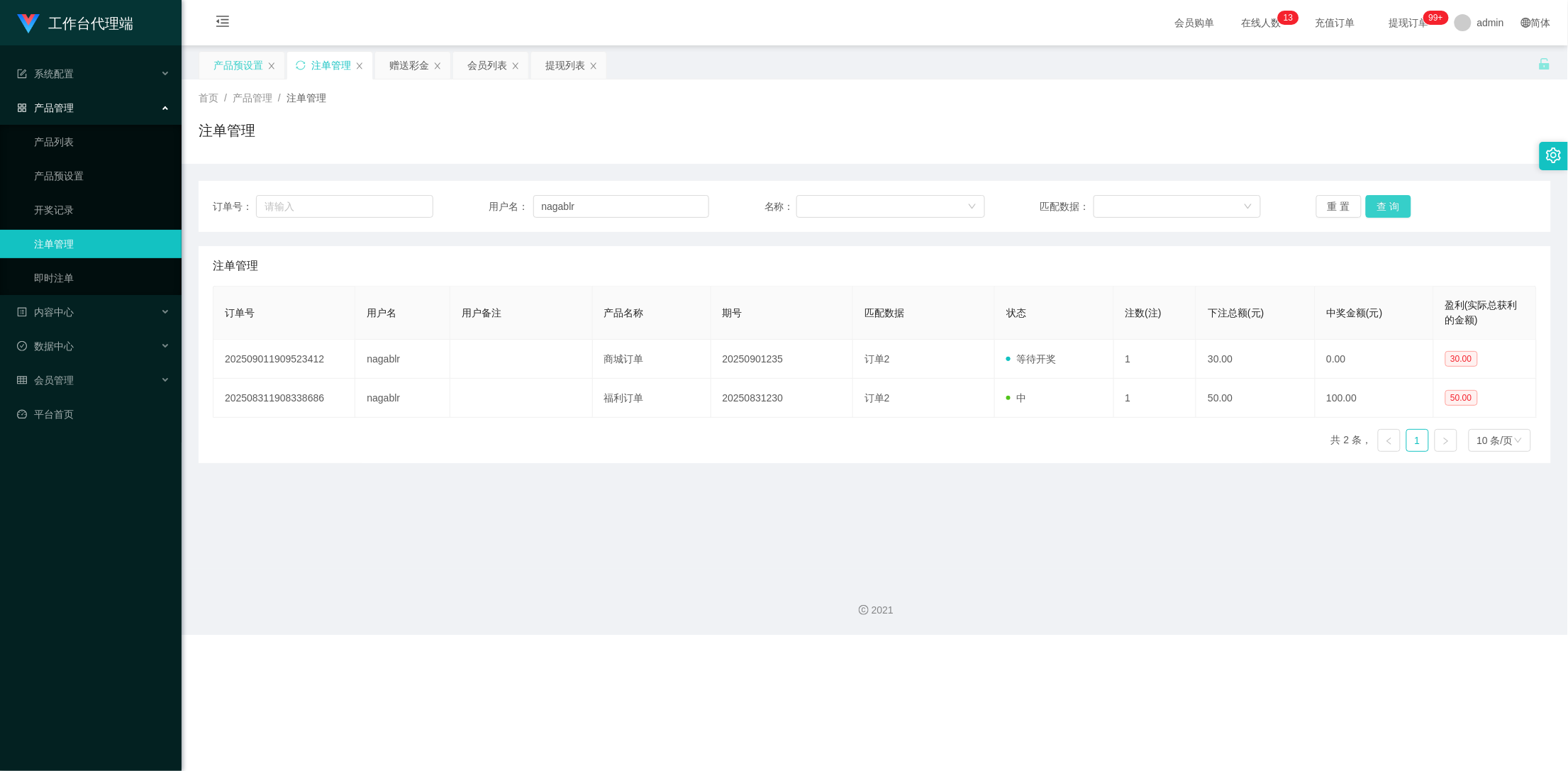
click at [1374, 211] on button "查 询" at bounding box center [1388, 206] width 45 height 22
click at [415, 62] on div "赠送彩金" at bounding box center [409, 65] width 40 height 27
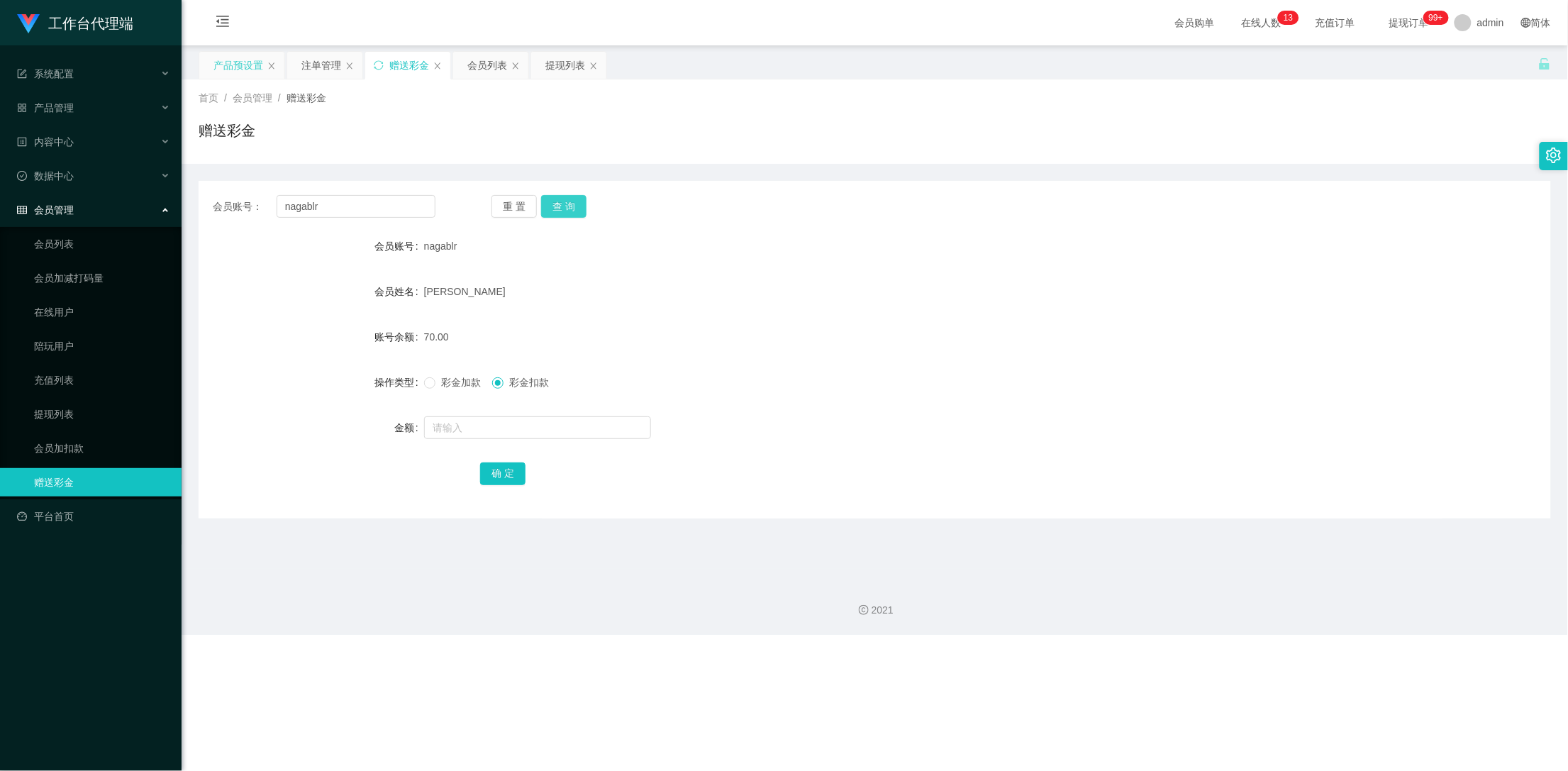
click at [568, 210] on button "查 询" at bounding box center [564, 206] width 45 height 22
drag, startPoint x: 315, startPoint y: 185, endPoint x: 324, endPoint y: 196, distance: 14.2
click at [324, 196] on div "会员账号： nagablr 重 置 查 询 会员账号 nagablr 会员姓名 [PERSON_NAME] 账号余额 130.00 操作类型 彩金加款 彩金扣…" at bounding box center [875, 350] width 1352 height 337
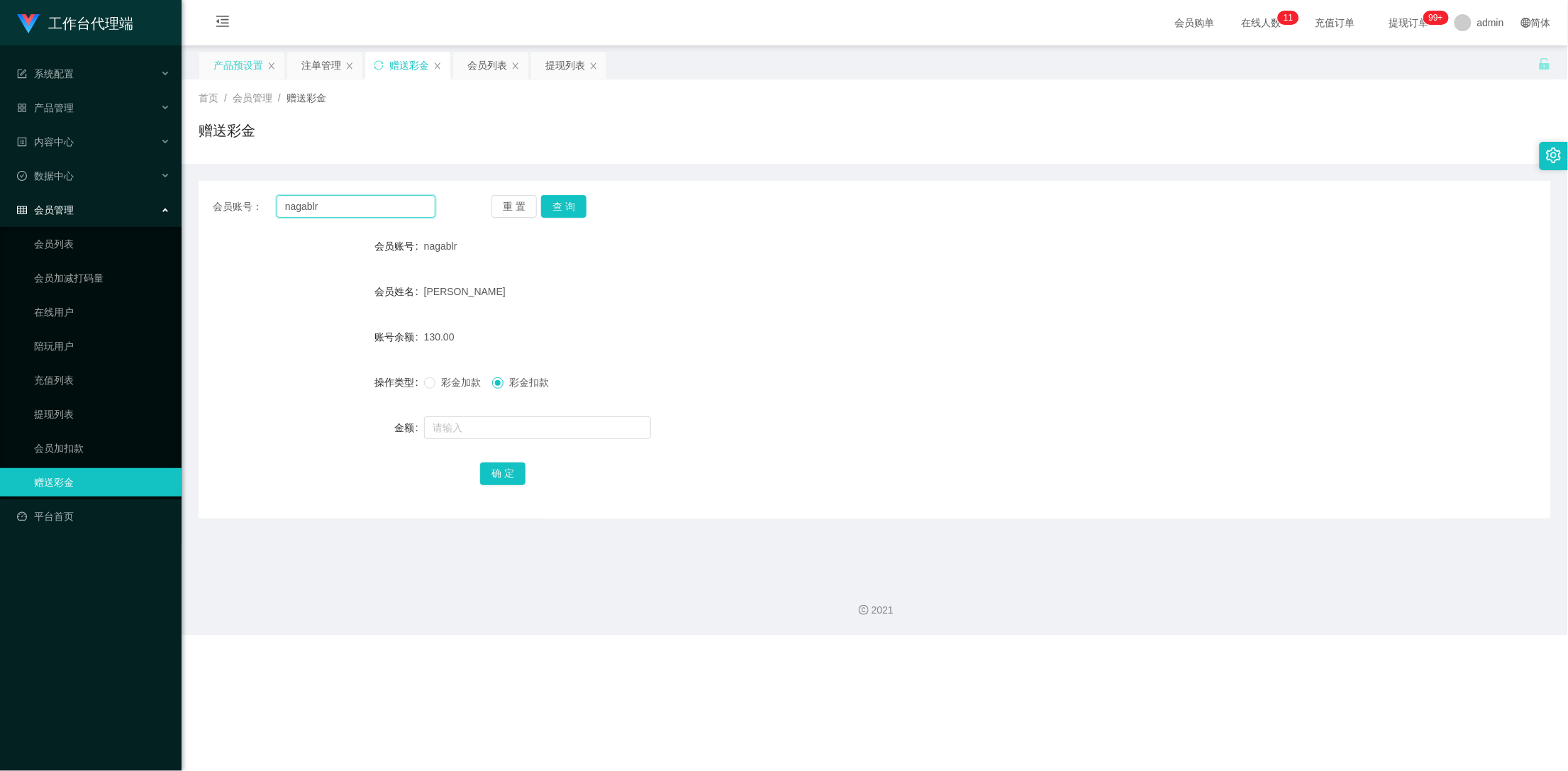
drag, startPoint x: 324, startPoint y: 203, endPoint x: 268, endPoint y: 201, distance: 56.0
click at [268, 201] on div "会员账号： nagablr" at bounding box center [324, 206] width 223 height 22
click at [475, 64] on div "会员列表" at bounding box center [487, 65] width 40 height 27
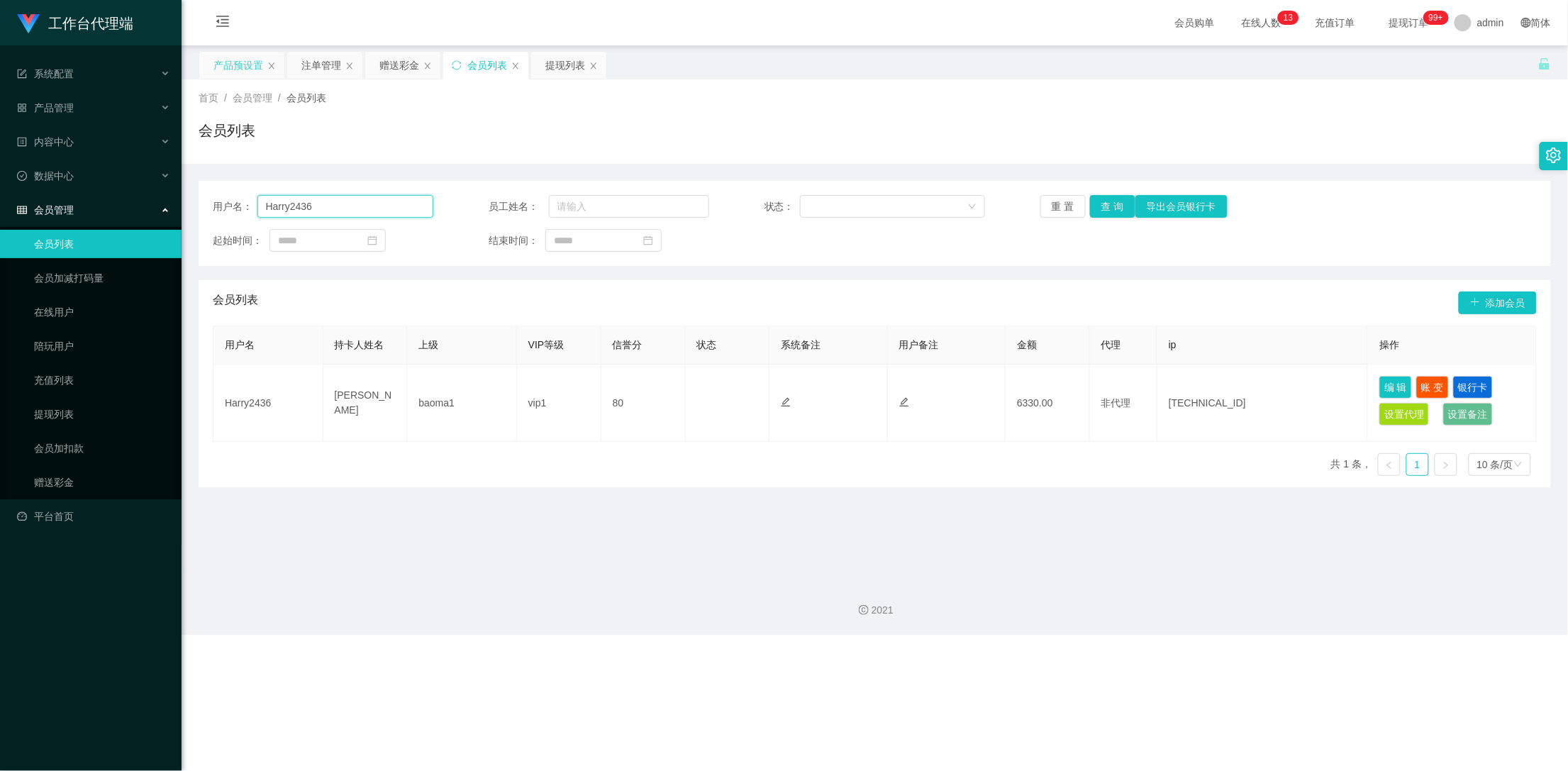
drag, startPoint x: 379, startPoint y: 207, endPoint x: 230, endPoint y: 215, distance: 149.2
click at [230, 215] on div "用户名： Harry2436" at bounding box center [322, 206] width 220 height 22
paste input "nagablr"
type input "nagablr"
click at [1105, 204] on button "查 询" at bounding box center [1112, 206] width 45 height 22
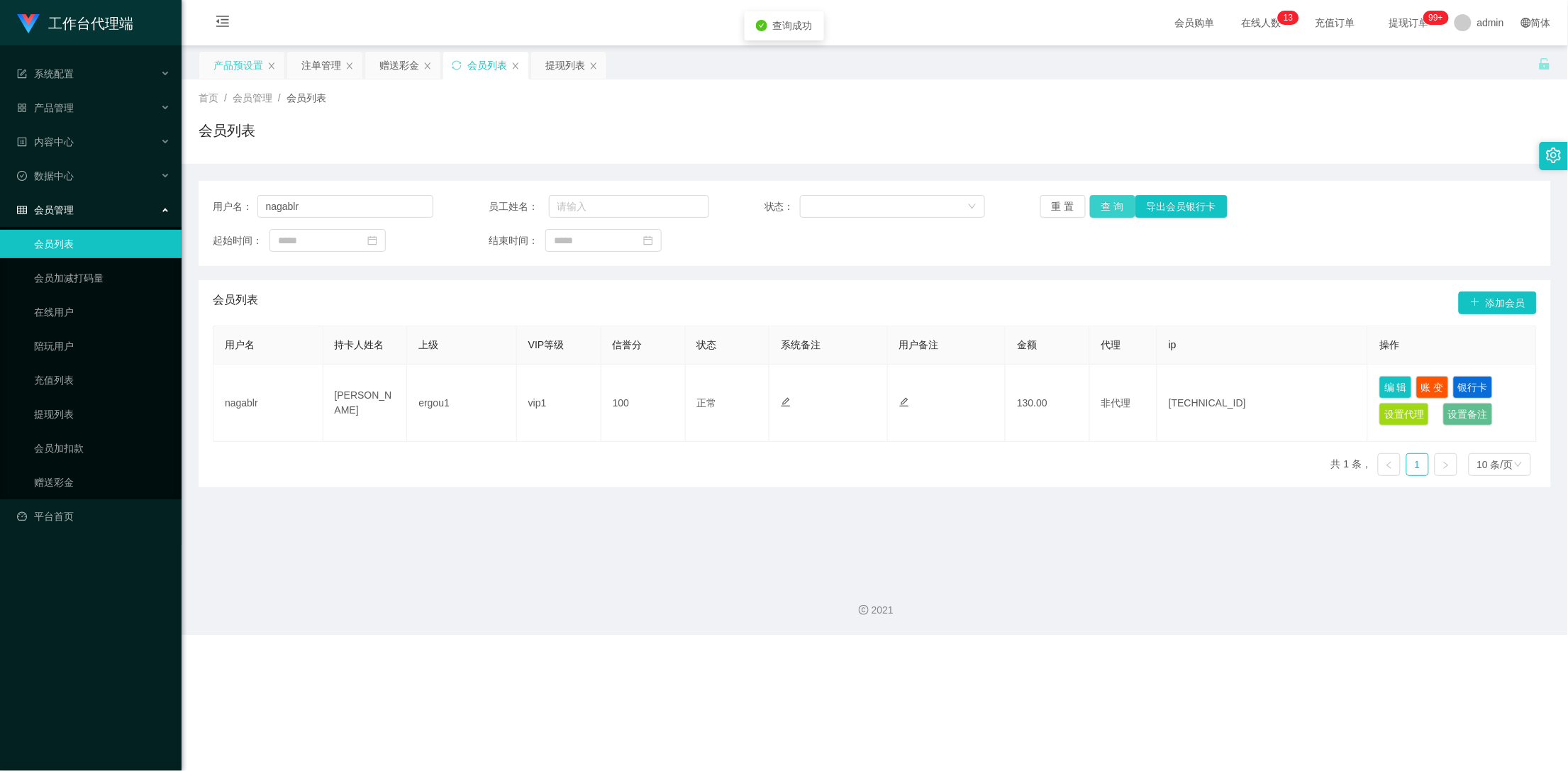
click at [1105, 204] on button "查 询" at bounding box center [1112, 206] width 45 height 22
click at [76, 414] on link "提现列表" at bounding box center [102, 414] width 136 height 29
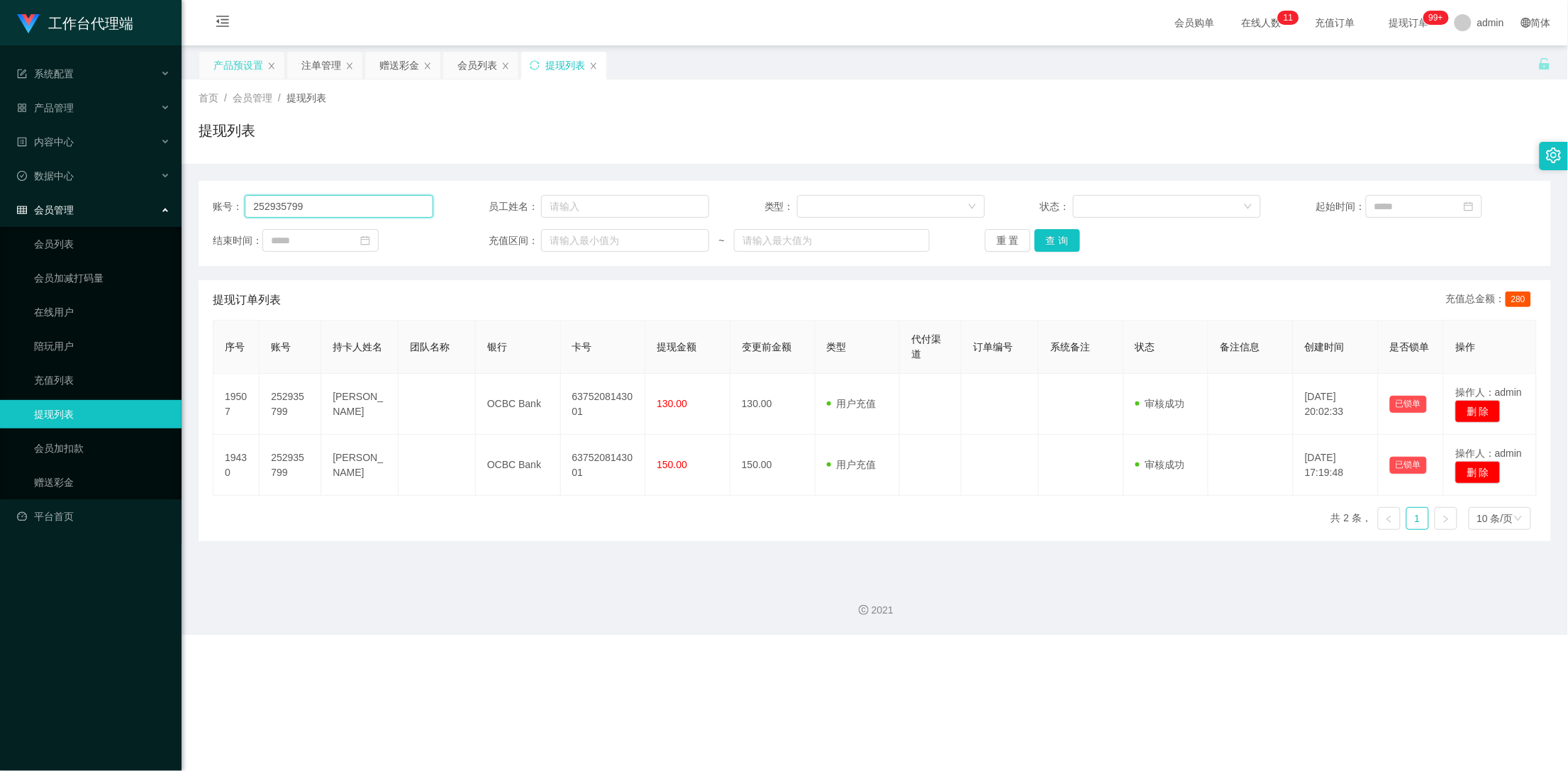
drag, startPoint x: 342, startPoint y: 210, endPoint x: 186, endPoint y: 205, distance: 156.1
click at [186, 205] on main "关闭左侧 关闭右侧 关闭其它 刷新页面 产品预设置 注单管理 赠送彩金 会员列表 提现列表 首页 / 会员管理 / 提现列表 / 提现列表 账号： 25293…" at bounding box center [875, 307] width 1386 height 524
paste input "nagablr"
type input "nagablr"
click at [1056, 239] on button "查 询" at bounding box center [1057, 240] width 45 height 22
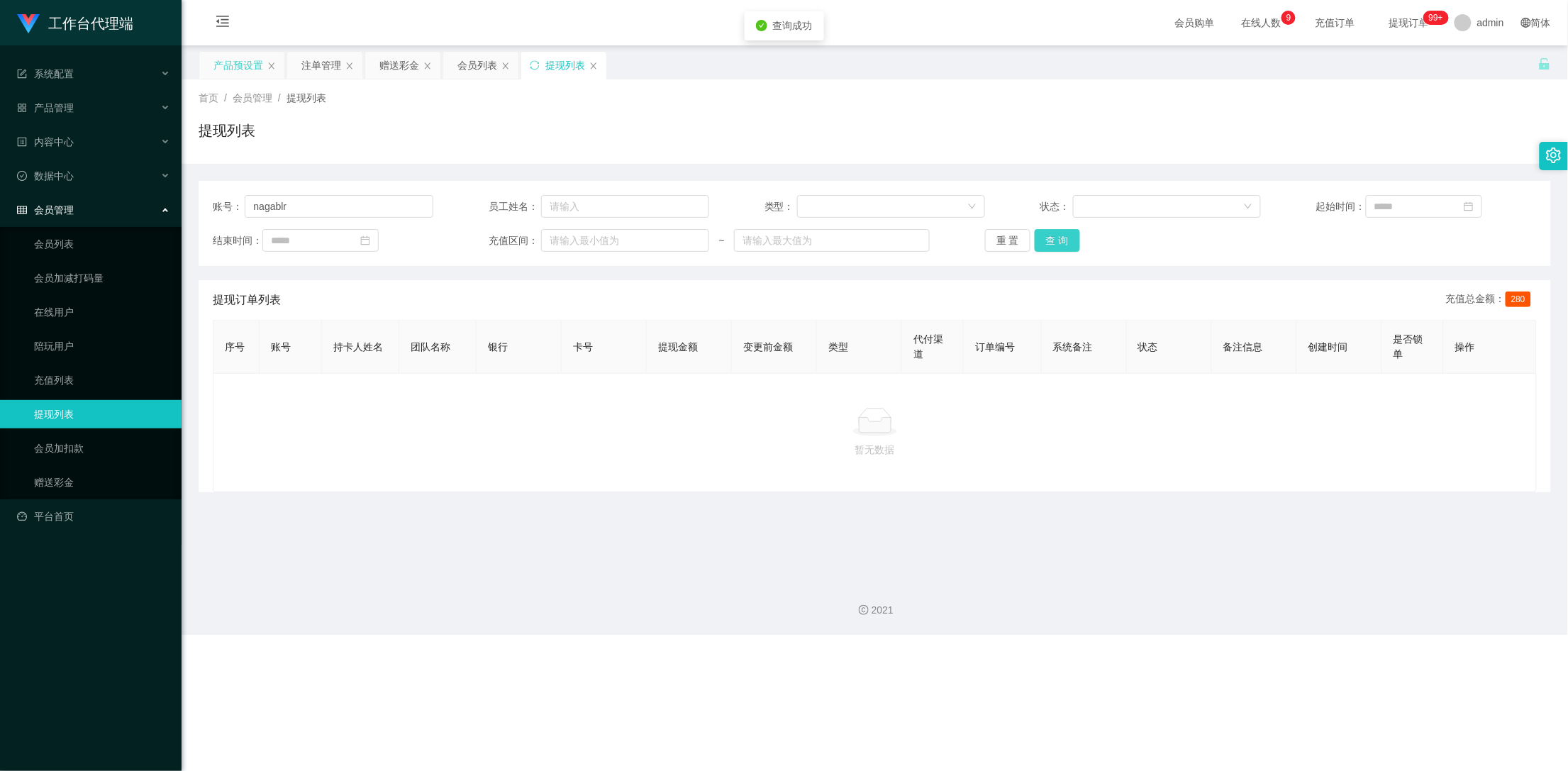
click at [1056, 239] on button "查 询" at bounding box center [1057, 240] width 45 height 22
click at [1461, 341] on span "操作" at bounding box center [1465, 346] width 20 height 12
click at [1415, 343] on span "是否锁单" at bounding box center [1407, 346] width 29 height 26
click at [1358, 342] on th "创建时间" at bounding box center [1339, 347] width 85 height 54
click at [1054, 239] on button "查 询" at bounding box center [1057, 240] width 45 height 22
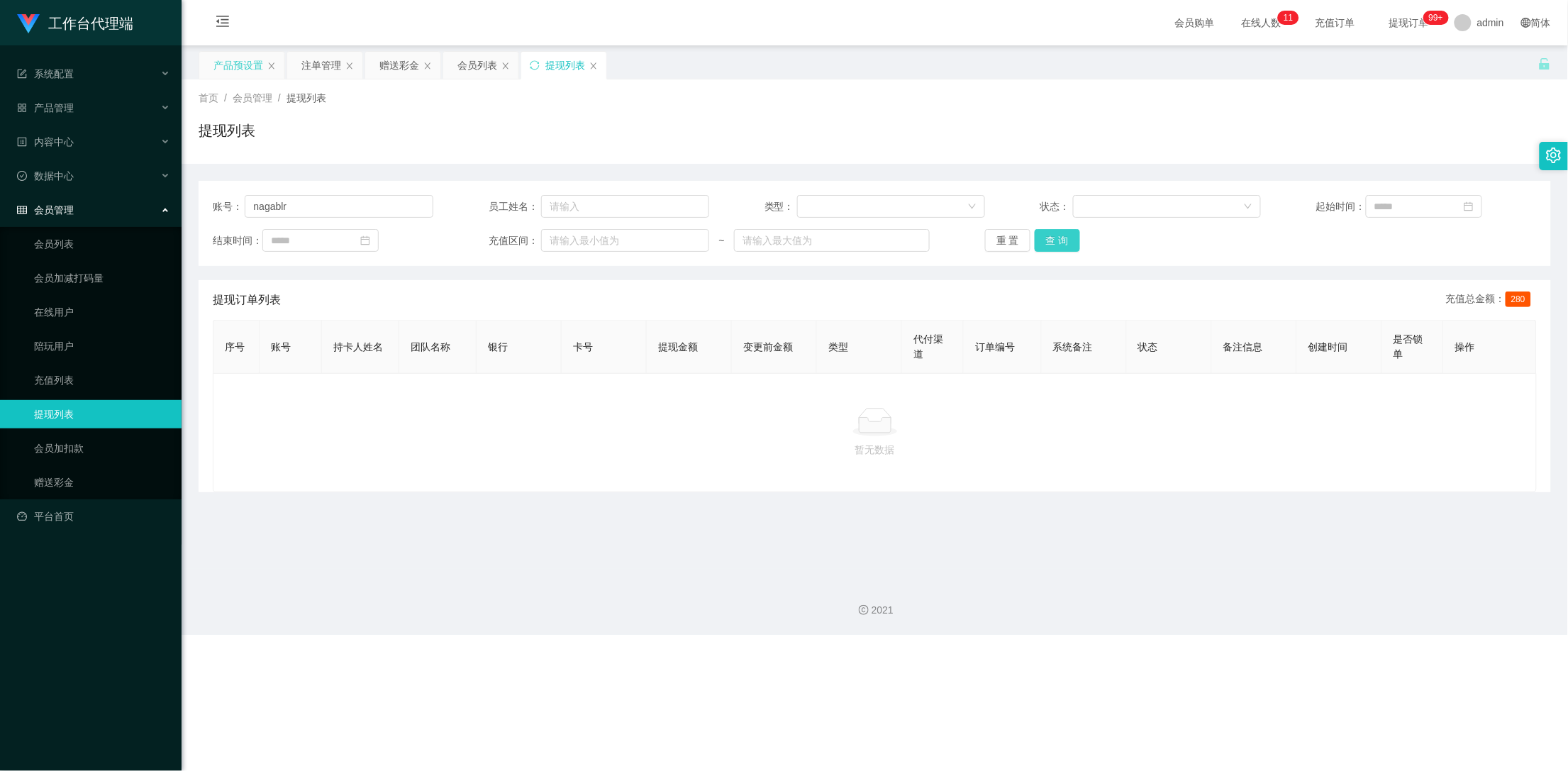
click at [1052, 240] on button "查 询" at bounding box center [1057, 240] width 45 height 22
click at [1052, 240] on div "重 置 查 询" at bounding box center [1094, 240] width 220 height 22
click at [1052, 240] on button "查 询" at bounding box center [1057, 240] width 45 height 22
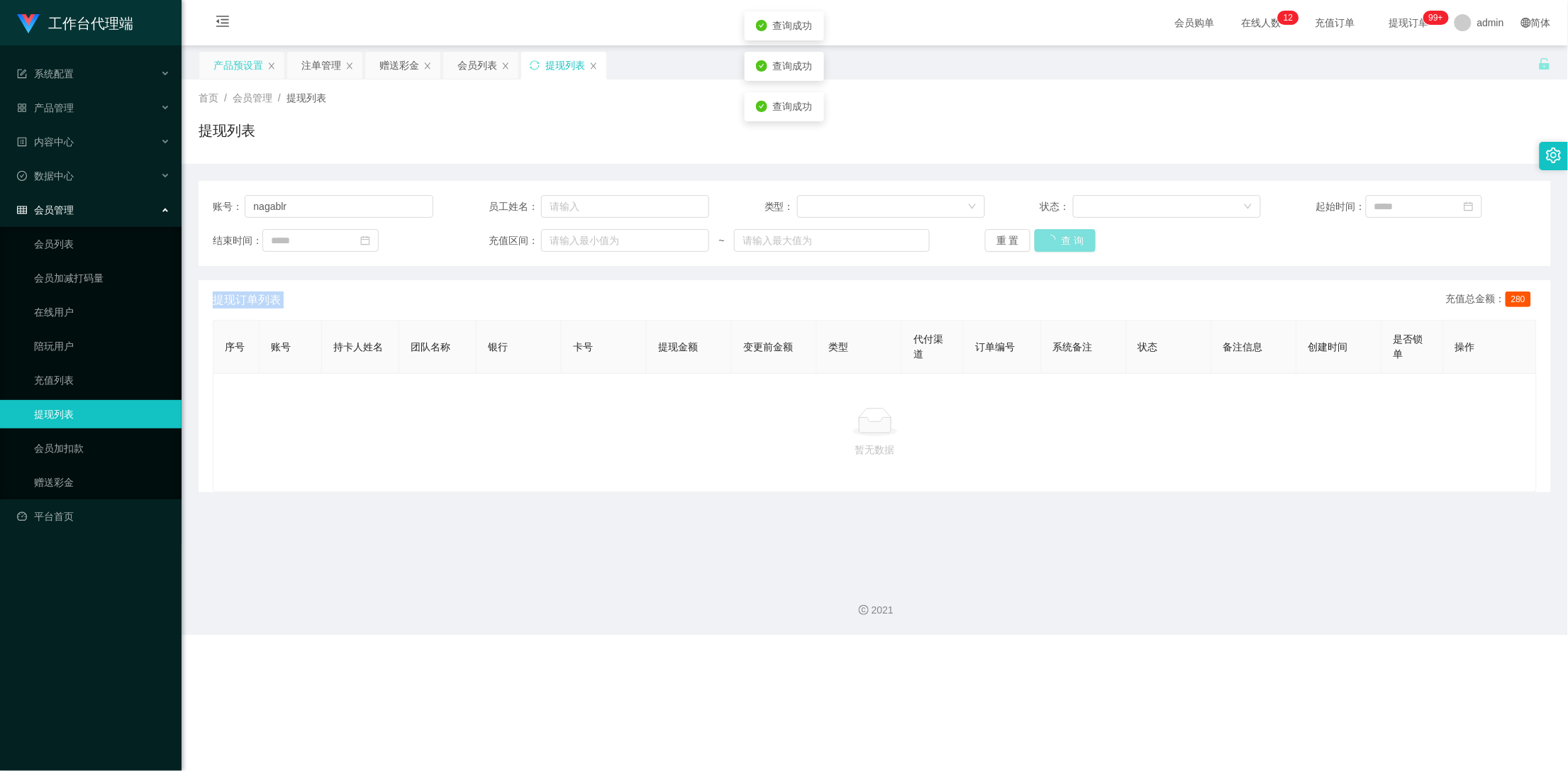
click at [1052, 240] on div "重 置 查 询" at bounding box center [1094, 240] width 220 height 22
click at [1052, 240] on button "查 询" at bounding box center [1057, 240] width 45 height 22
click at [478, 68] on div "会员列表" at bounding box center [477, 65] width 40 height 27
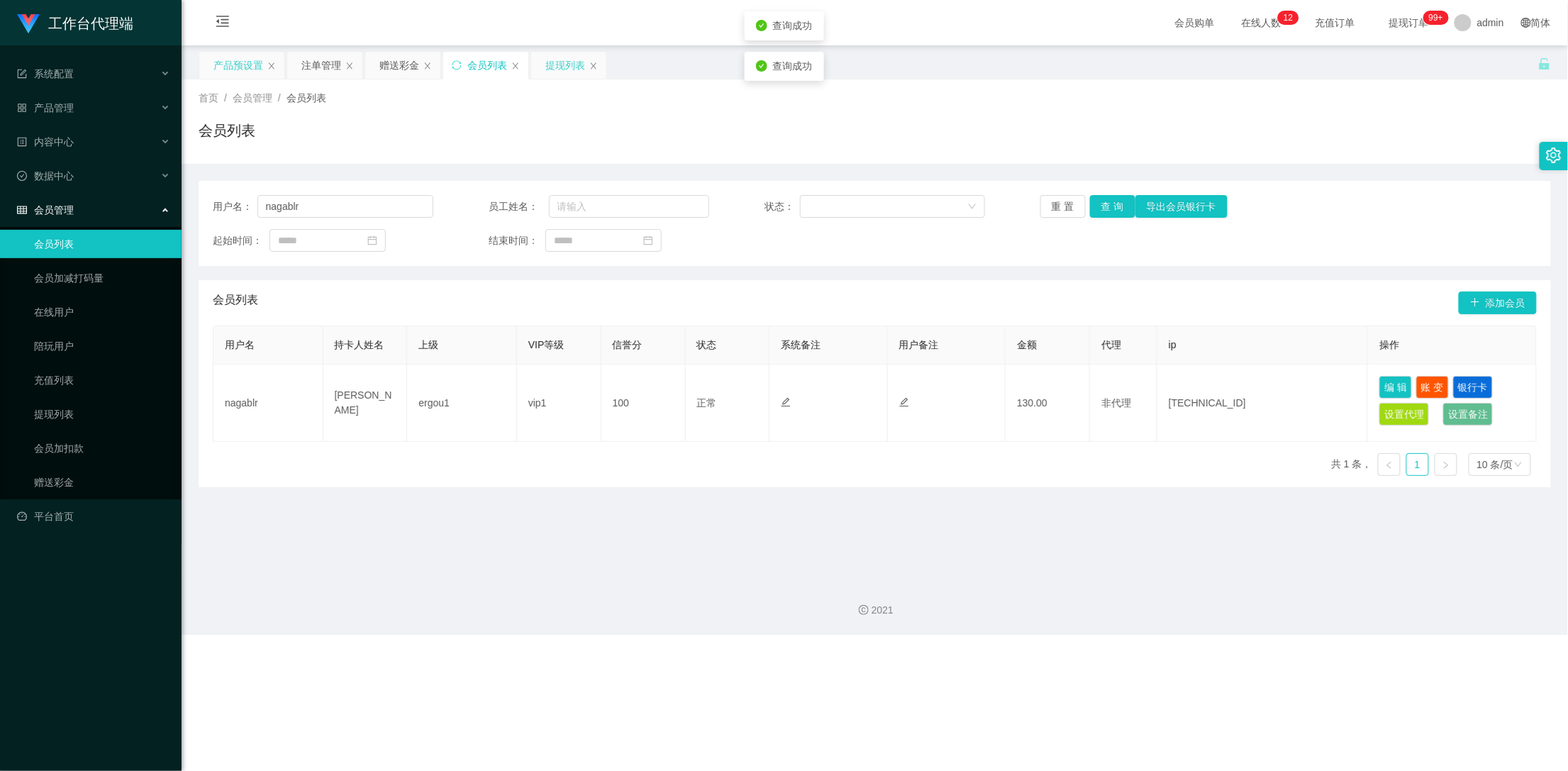
click at [551, 64] on div "提现列表" at bounding box center [565, 65] width 40 height 27
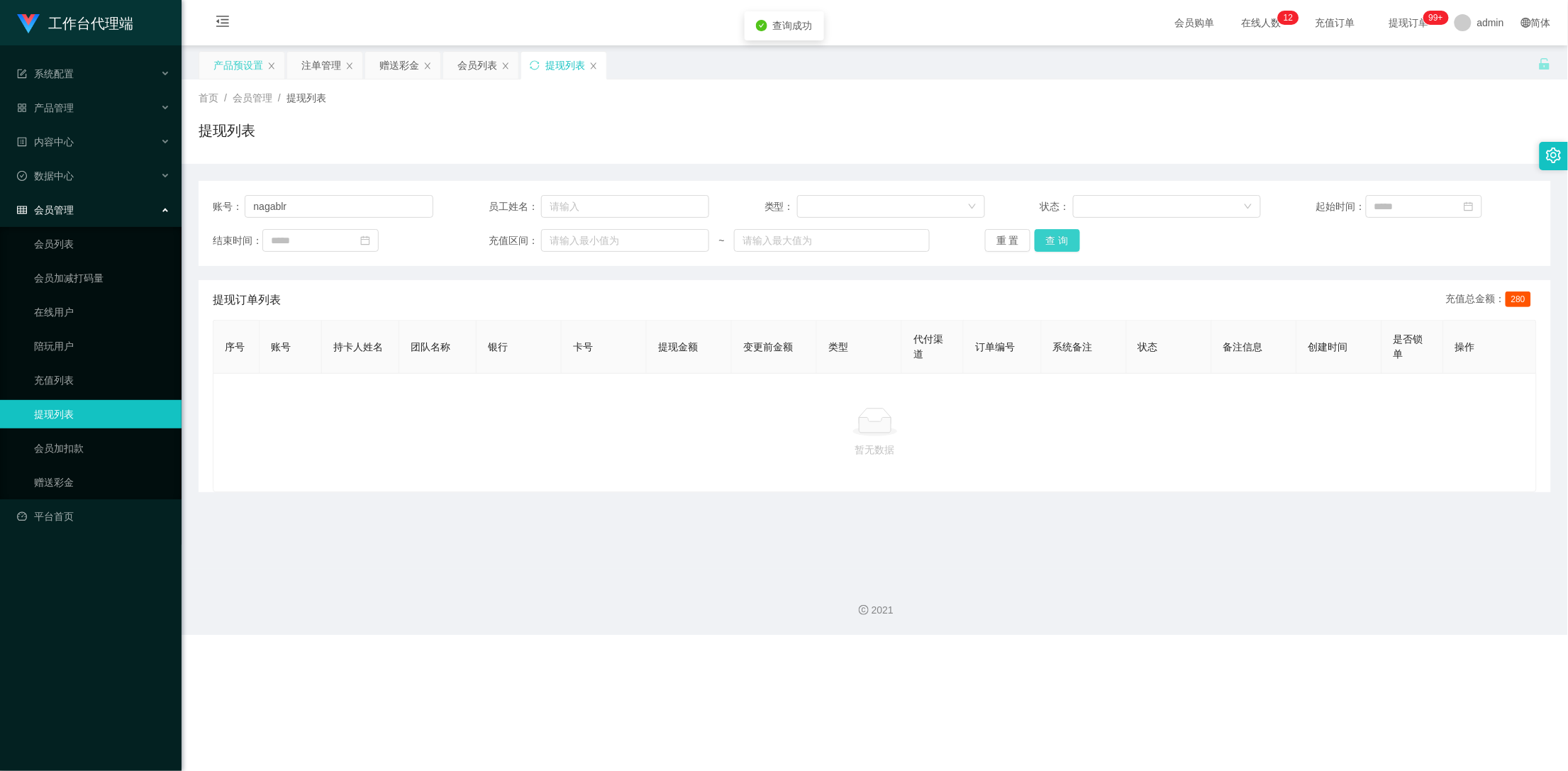
click at [1052, 243] on button "查 询" at bounding box center [1057, 240] width 45 height 22
